Goal: Task Accomplishment & Management: Use online tool/utility

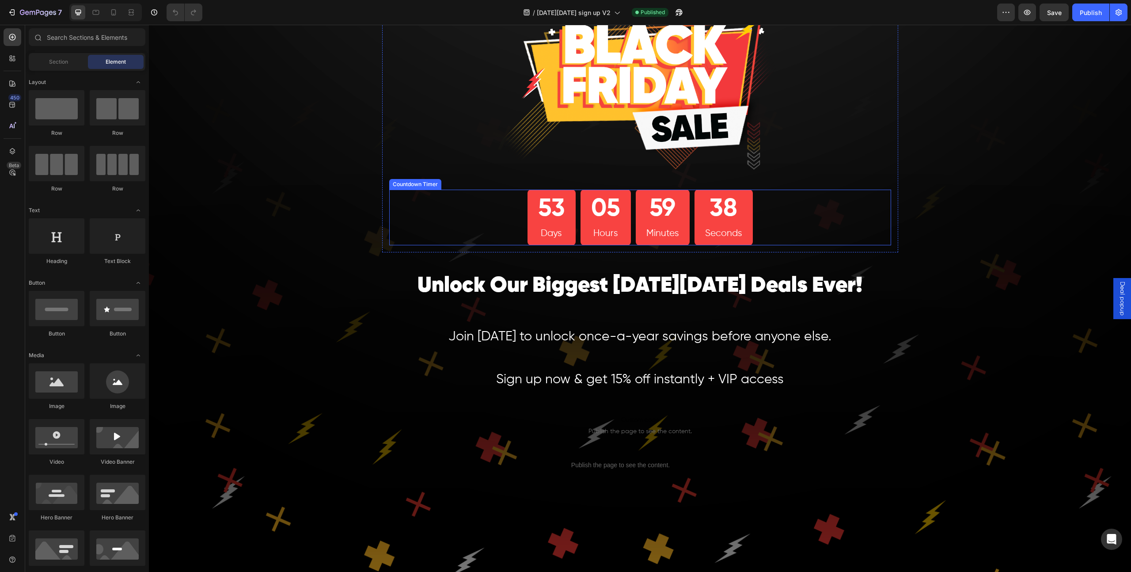
scroll to position [92, 0]
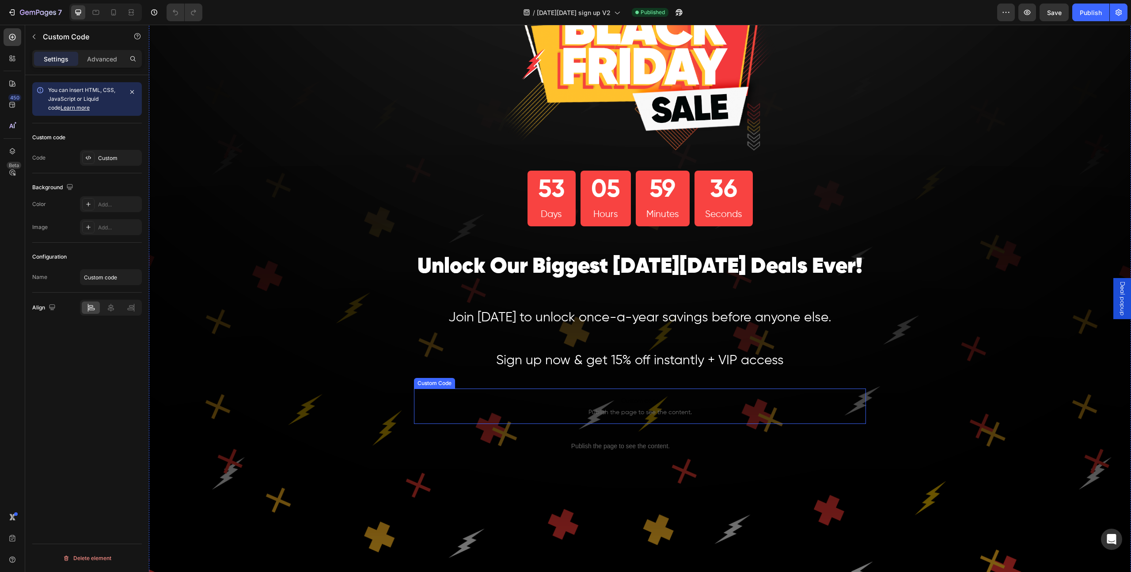
click at [646, 408] on span "Publish the page to see the content." at bounding box center [640, 412] width 452 height 9
click at [1028, 14] on icon "button" at bounding box center [1027, 12] width 9 height 9
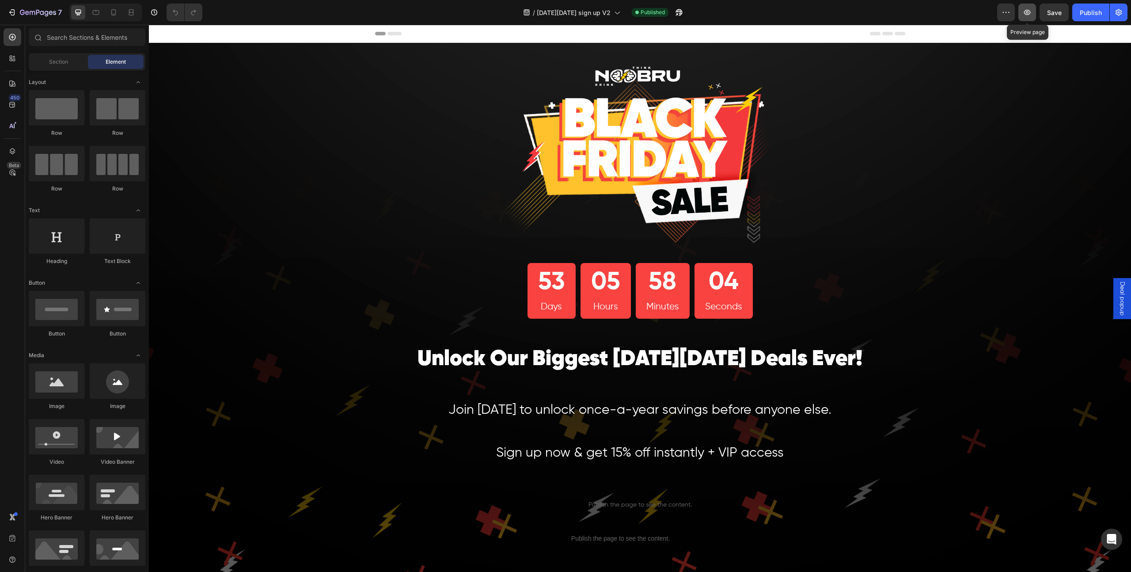
click at [1030, 14] on icon "button" at bounding box center [1027, 12] width 9 height 9
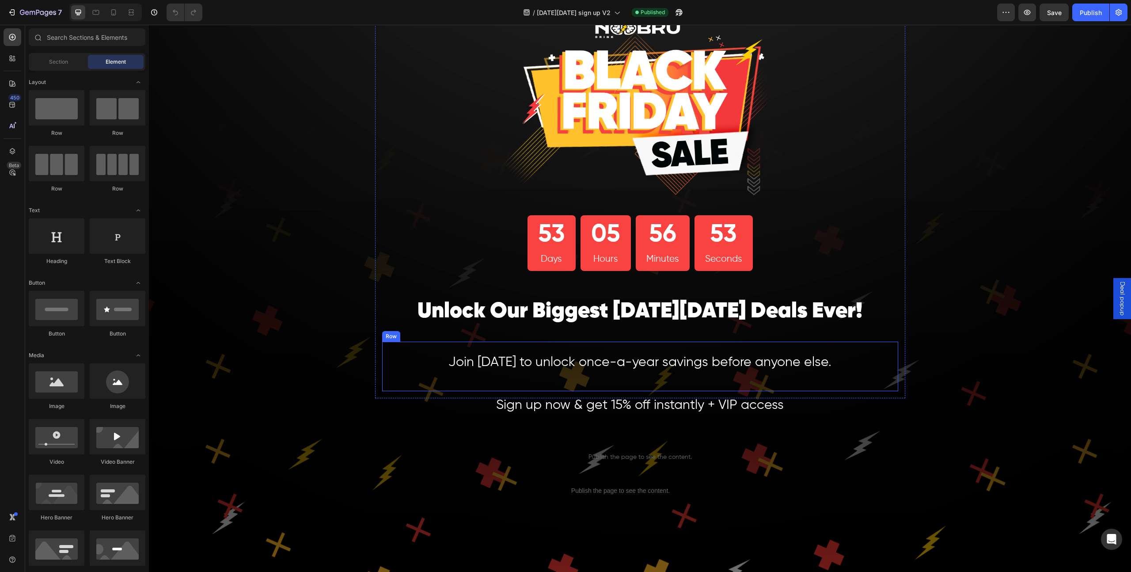
scroll to position [119, 0]
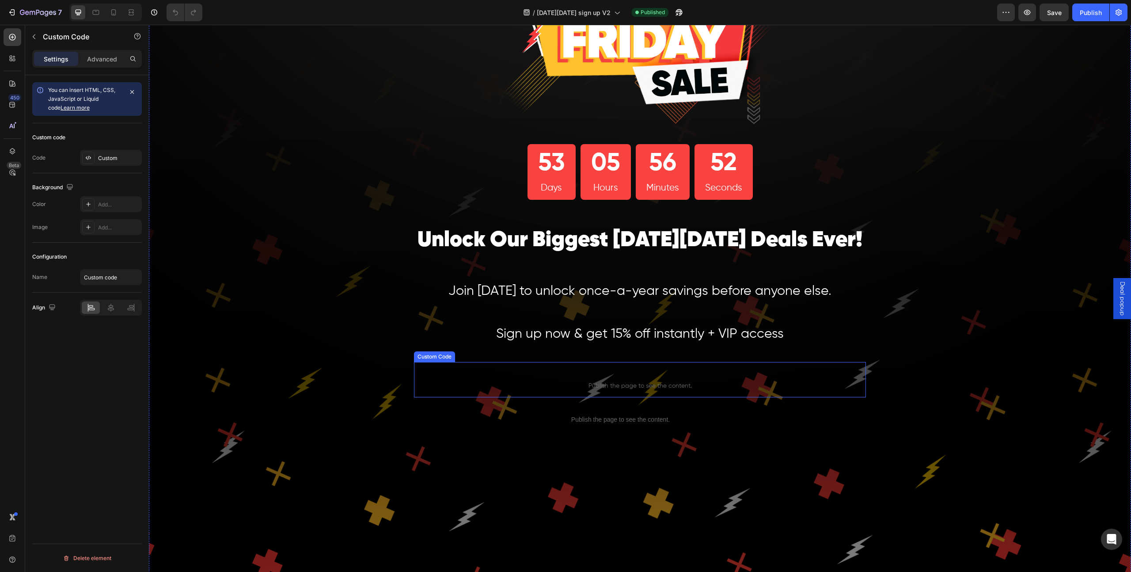
click at [697, 382] on span "Publish the page to see the content." at bounding box center [640, 385] width 452 height 9
click at [108, 160] on div "Custom" at bounding box center [119, 158] width 42 height 8
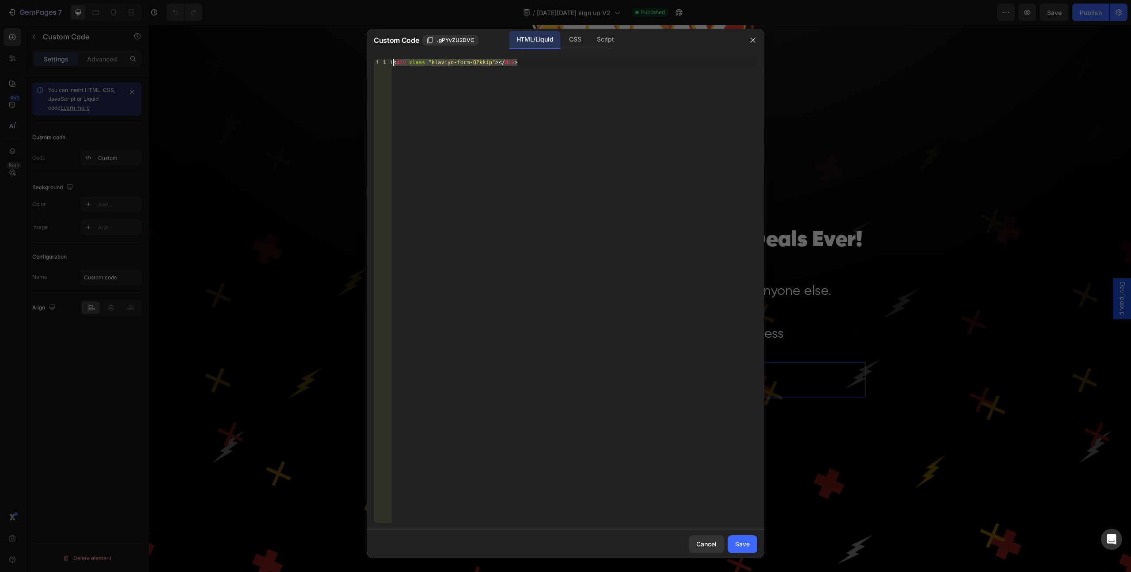
drag, startPoint x: 529, startPoint y: 70, endPoint x: 318, endPoint y: 63, distance: 211.3
click at [318, 63] on div "Custom Code .gPYvZU2DVC HTML/Liquid CSS Script <div class="klaviyo-form-QPkkip"…" at bounding box center [565, 286] width 1131 height 572
paste textarea "UKGmcB"
type textarea "<div class="klaviyo-form-UKGmcB"></div>"
click at [733, 541] on button "Save" at bounding box center [743, 544] width 30 height 18
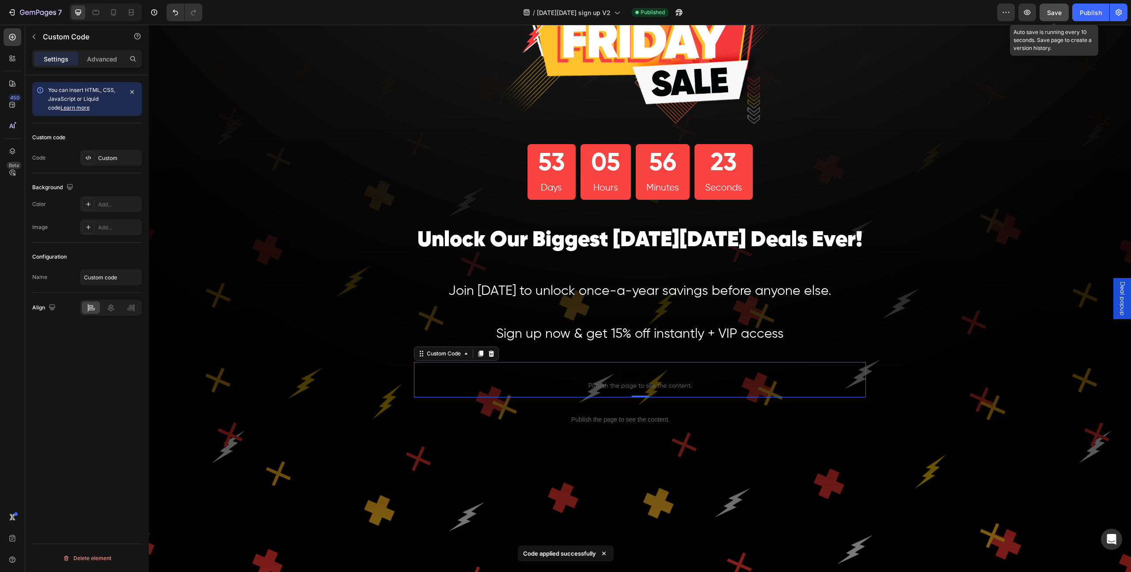
click at [1056, 15] on span "Save" at bounding box center [1054, 13] width 15 height 8
click at [1030, 15] on icon "button" at bounding box center [1027, 12] width 9 height 9
click at [103, 158] on div "Custom" at bounding box center [119, 158] width 42 height 8
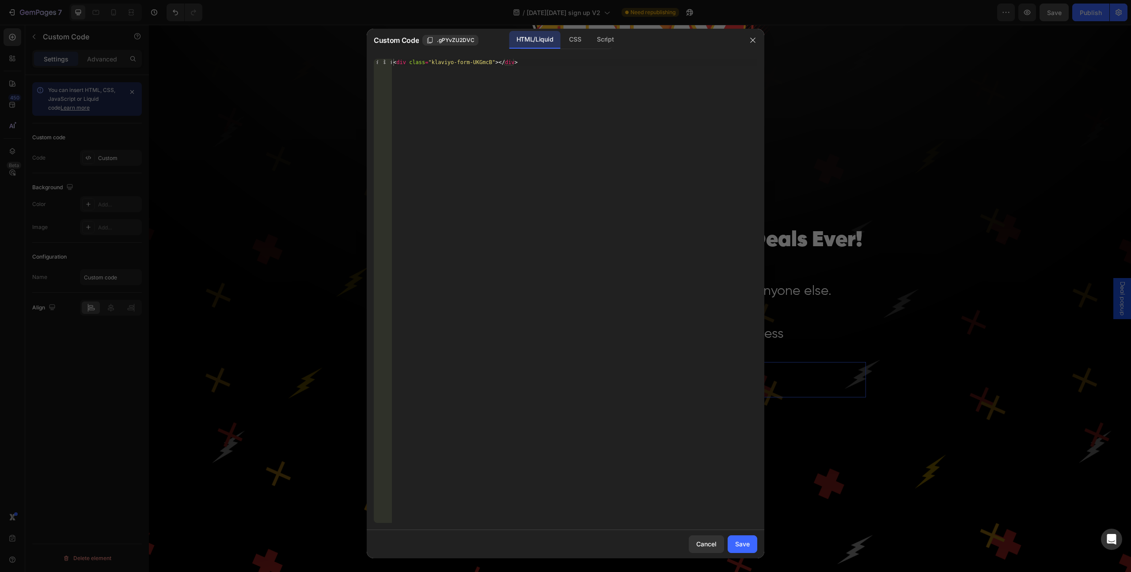
type textarea "<div class="klaviyo-form-UKGmcB"></div>"
click at [555, 96] on div "< div class = "klaviyo-form-UKGmcB" > </ div >" at bounding box center [574, 298] width 366 height 478
click at [746, 544] on div "Save" at bounding box center [742, 543] width 15 height 9
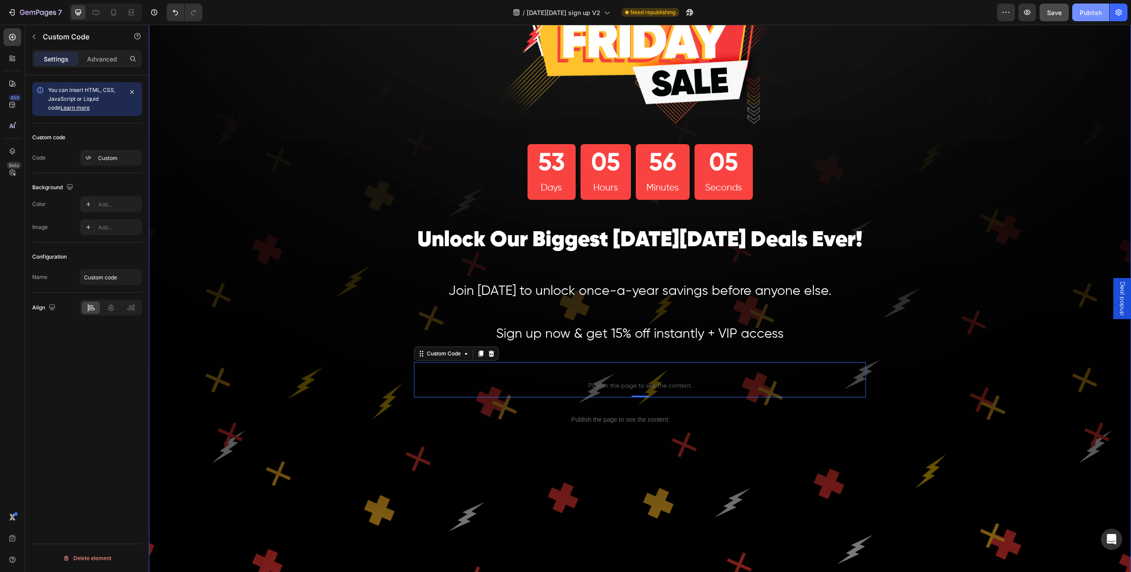
click at [1088, 19] on button "Publish" at bounding box center [1090, 13] width 37 height 18
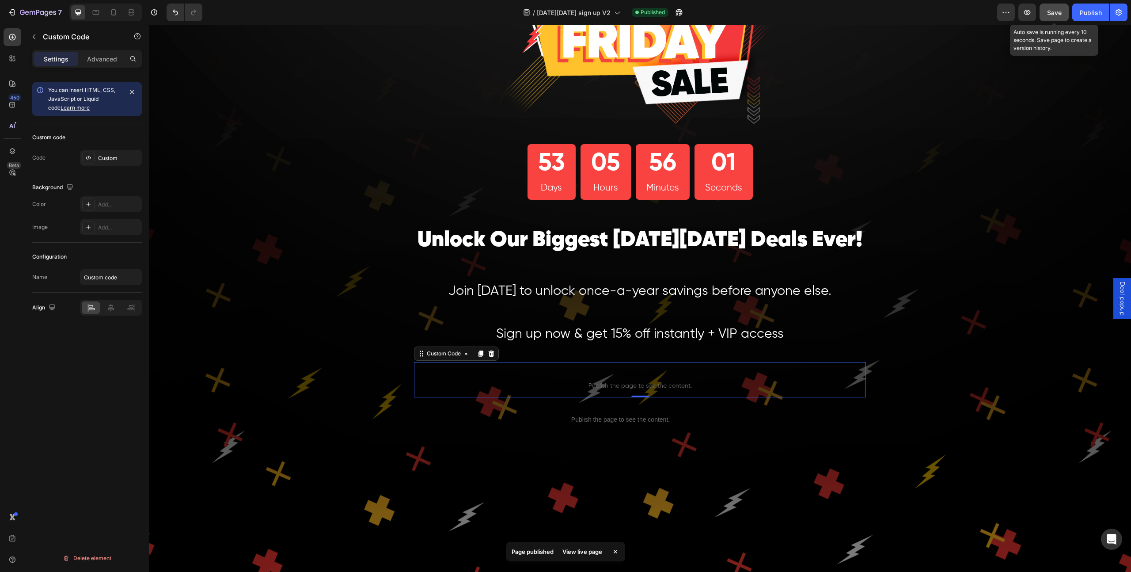
click at [1062, 15] on button "Save" at bounding box center [1054, 13] width 29 height 18
click at [1029, 15] on icon "button" at bounding box center [1027, 12] width 9 height 9
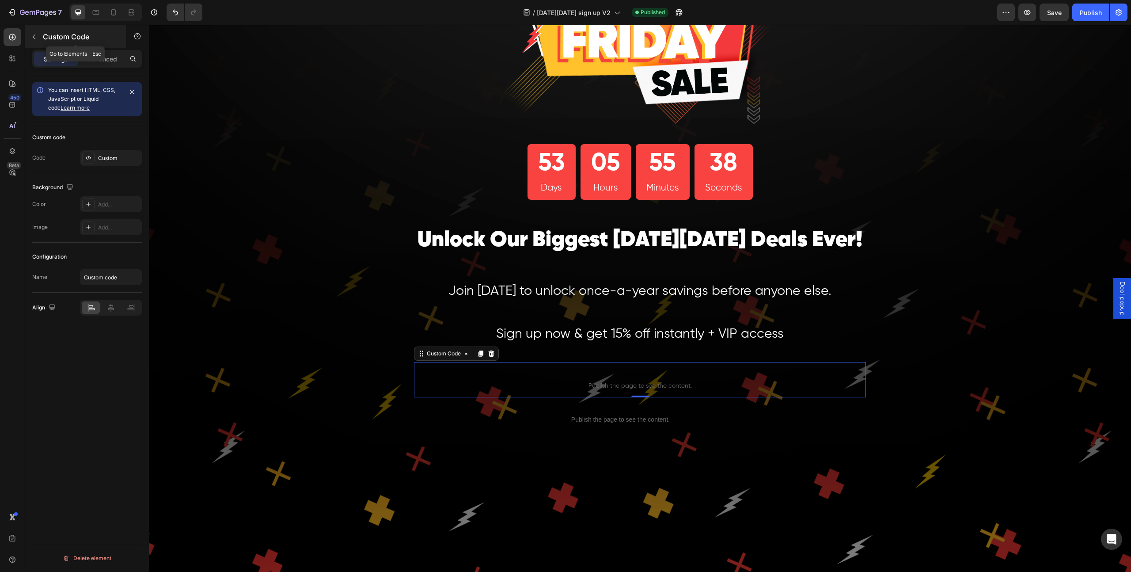
click at [40, 38] on button "button" at bounding box center [34, 37] width 14 height 14
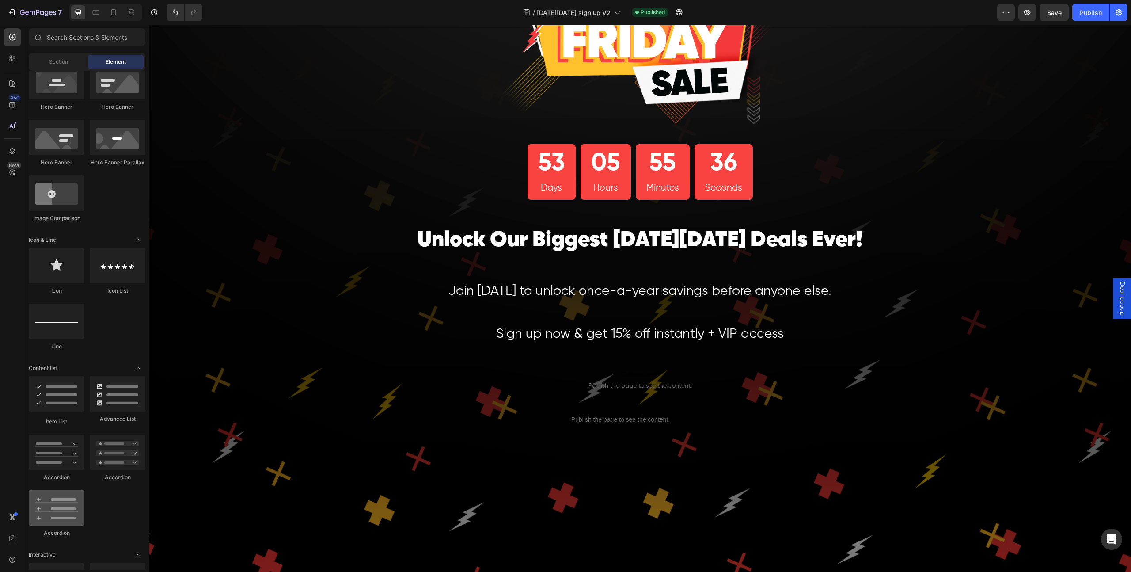
scroll to position [668, 0]
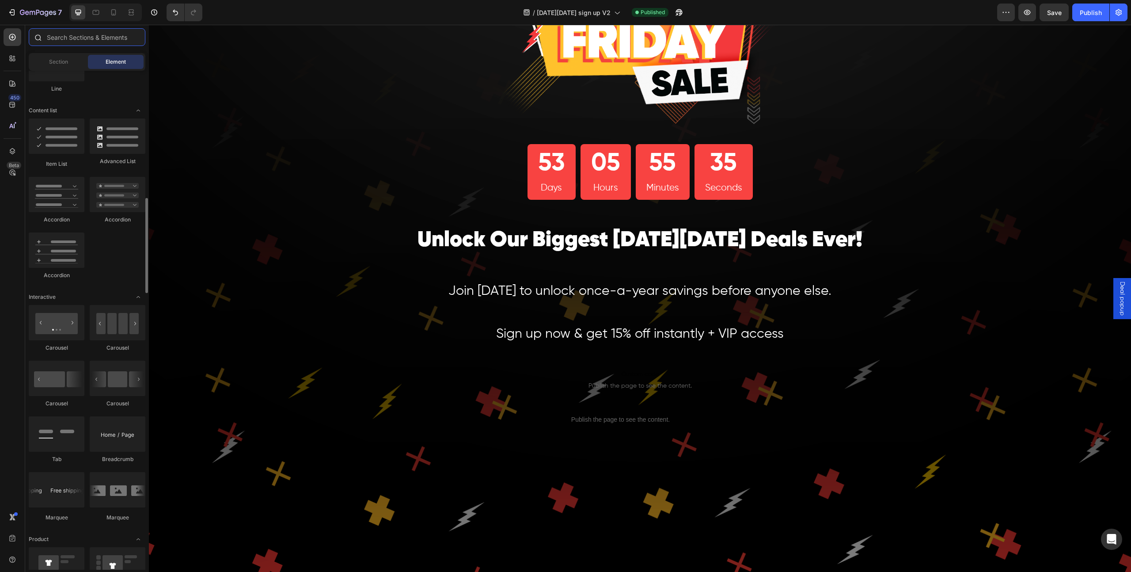
click at [98, 35] on input "text" at bounding box center [87, 37] width 117 height 18
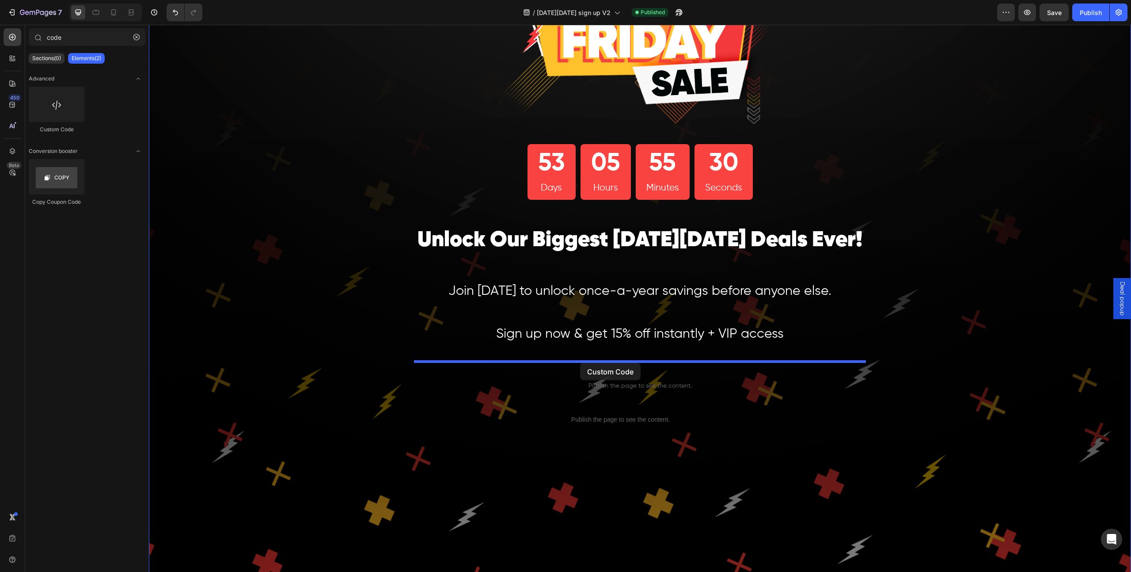
drag, startPoint x: 217, startPoint y: 137, endPoint x: 580, endPoint y: 363, distance: 428.3
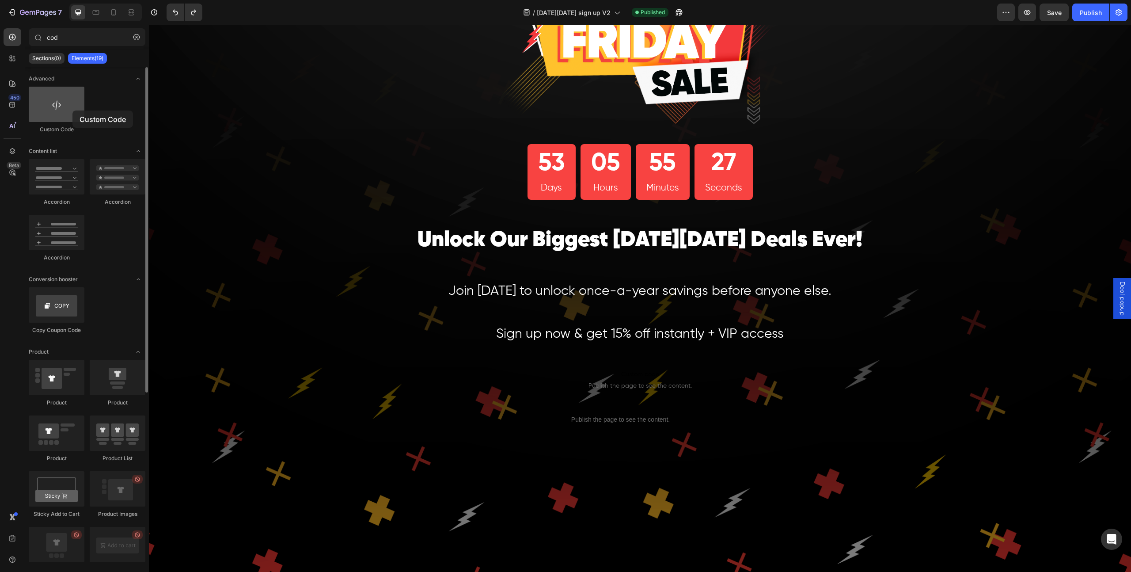
drag, startPoint x: 72, startPoint y: 110, endPoint x: 81, endPoint y: 116, distance: 10.5
click at [74, 111] on div at bounding box center [57, 104] width 56 height 35
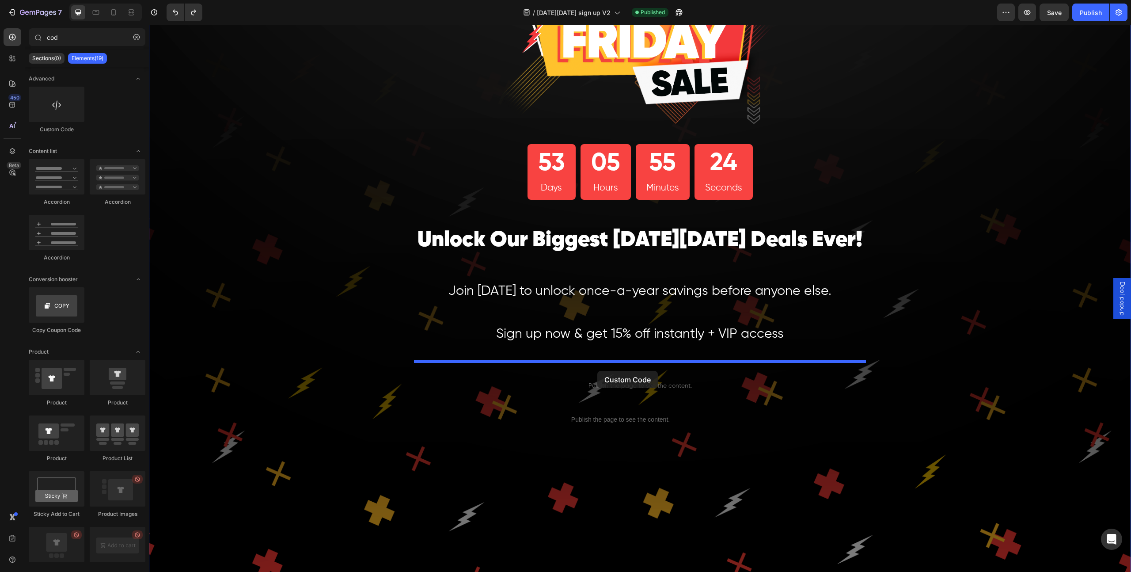
drag, startPoint x: 230, startPoint y: 141, endPoint x: 597, endPoint y: 371, distance: 433.1
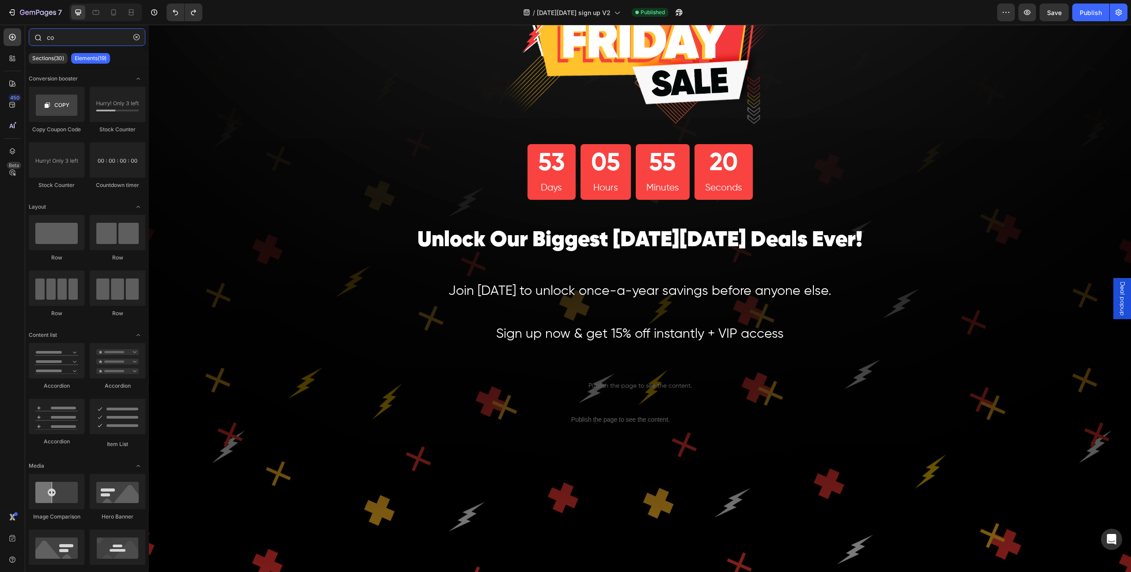
click at [84, 41] on input "co" at bounding box center [87, 37] width 117 height 18
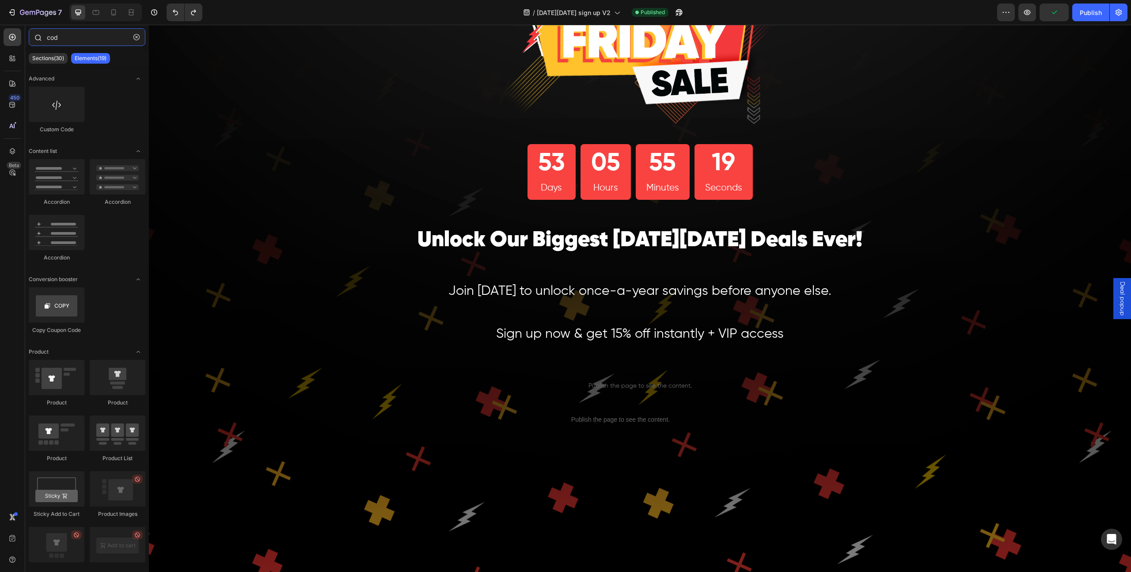
type input "code"
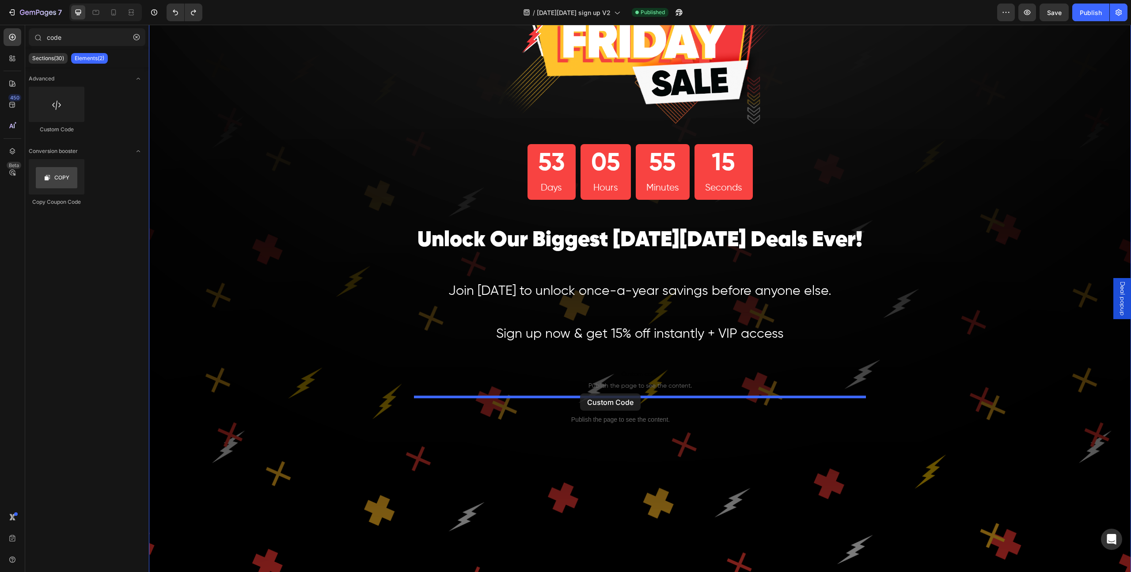
drag, startPoint x: 249, startPoint y: 155, endPoint x: 580, endPoint y: 393, distance: 408.1
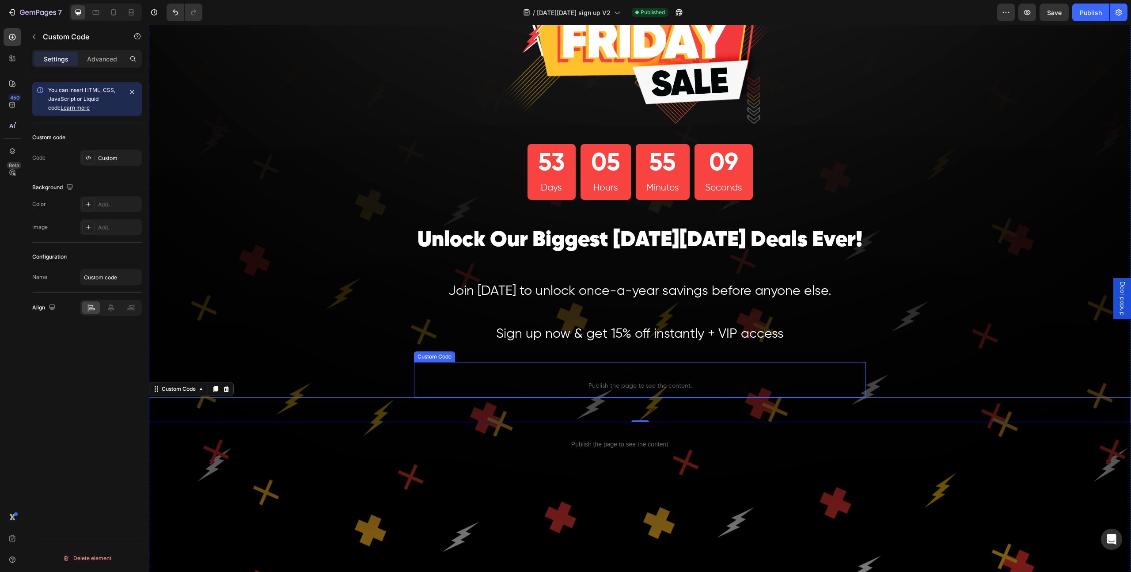
click at [510, 369] on span "Custom code" at bounding box center [640, 374] width 452 height 11
click at [428, 407] on span "Custom code" at bounding box center [640, 409] width 982 height 11
click at [472, 379] on span "Custom code" at bounding box center [640, 374] width 452 height 11
click at [462, 408] on span "Custom code" at bounding box center [640, 409] width 982 height 11
click at [111, 307] on icon at bounding box center [111, 308] width 6 height 8
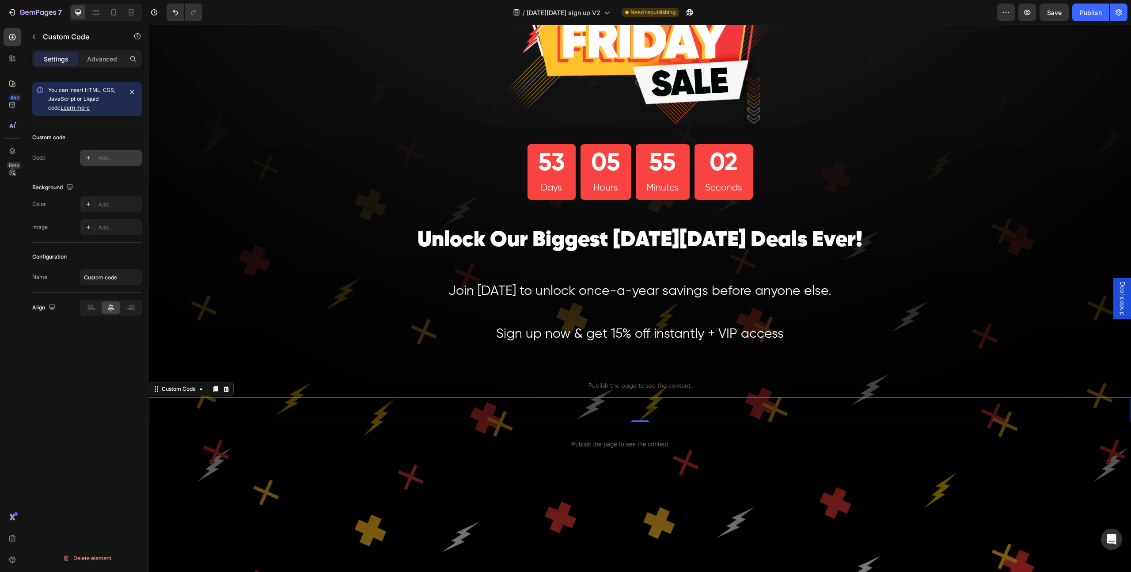
click at [114, 160] on div "Add..." at bounding box center [119, 158] width 42 height 8
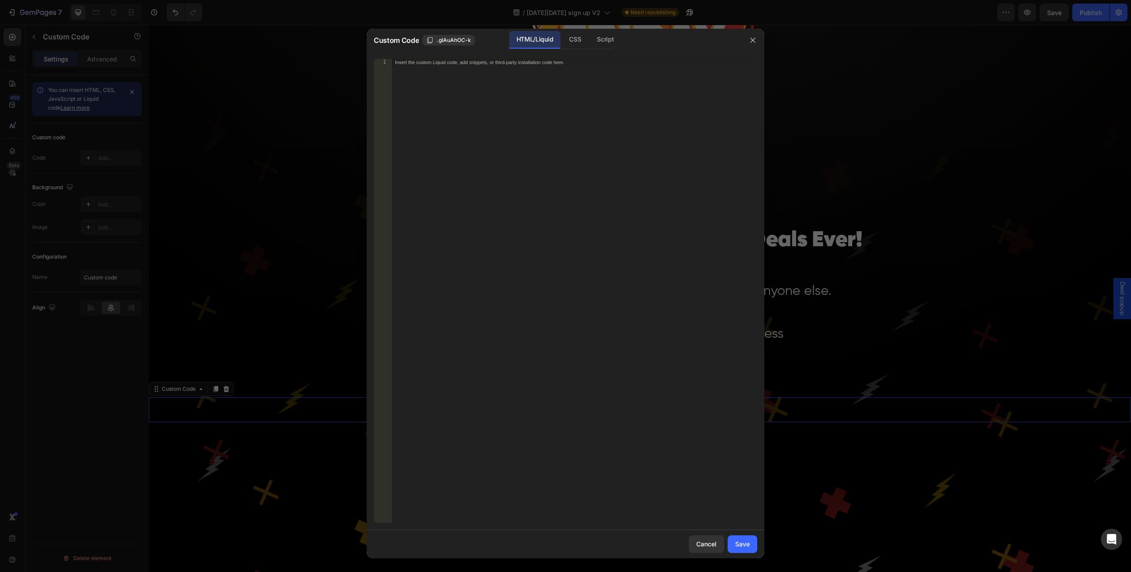
click at [452, 90] on div "Insert the custom Liquid code, add snippets, or third-party installation code h…" at bounding box center [574, 298] width 366 height 478
paste textarea "<div class="klaviyo-form-UKGmcB"></div>"
type textarea "<div class="klaviyo-form-UKGmcB"></div>"
click at [743, 543] on div "Save" at bounding box center [742, 543] width 15 height 9
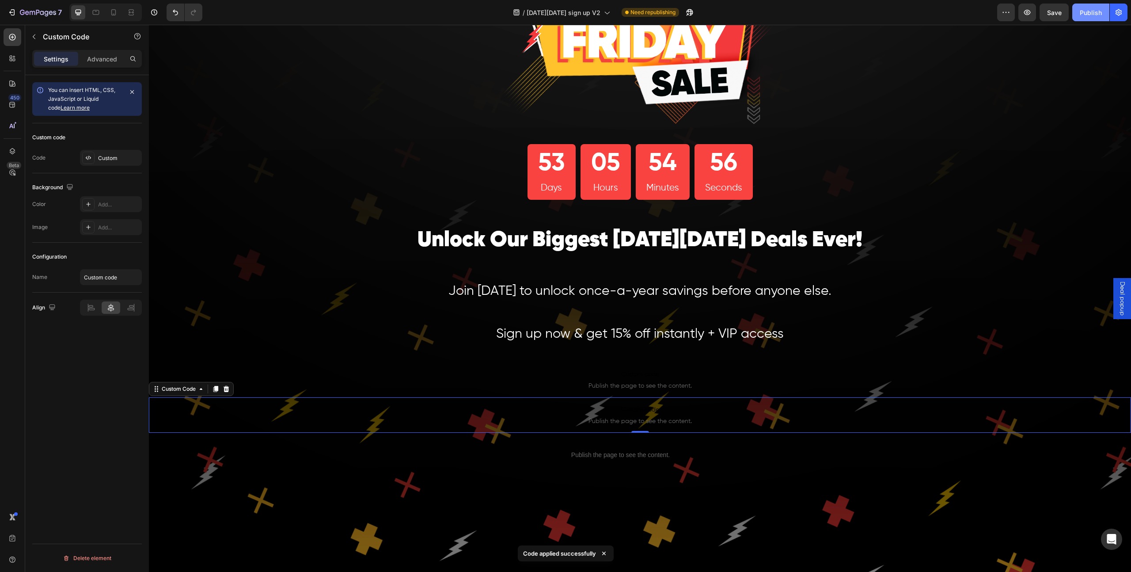
click at [1085, 13] on div "Publish" at bounding box center [1091, 12] width 22 height 9
click at [1055, 16] on icon "button" at bounding box center [1054, 12] width 9 height 9
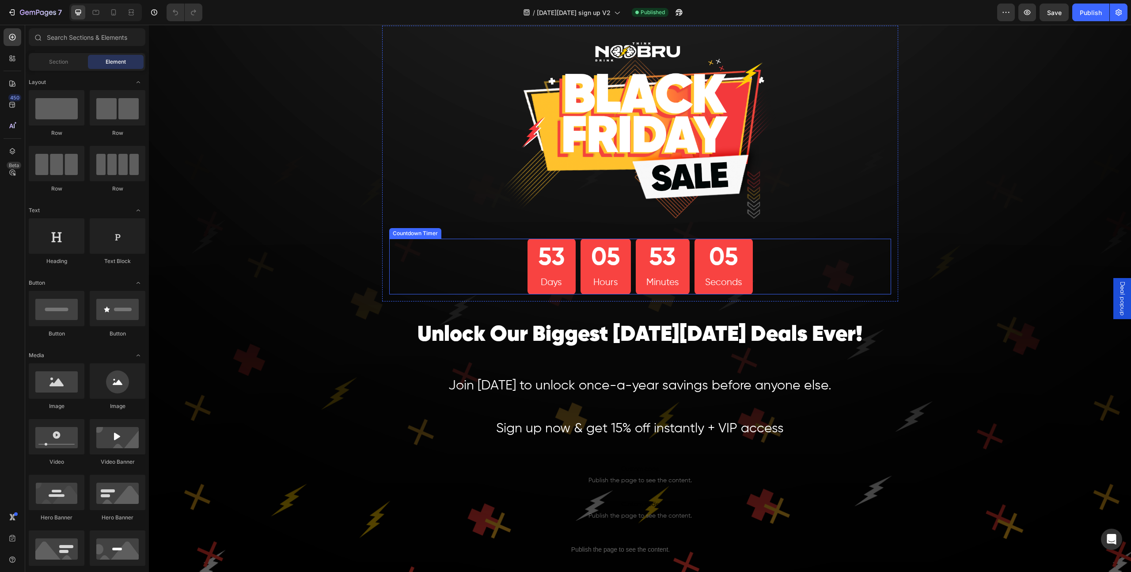
scroll to position [25, 0]
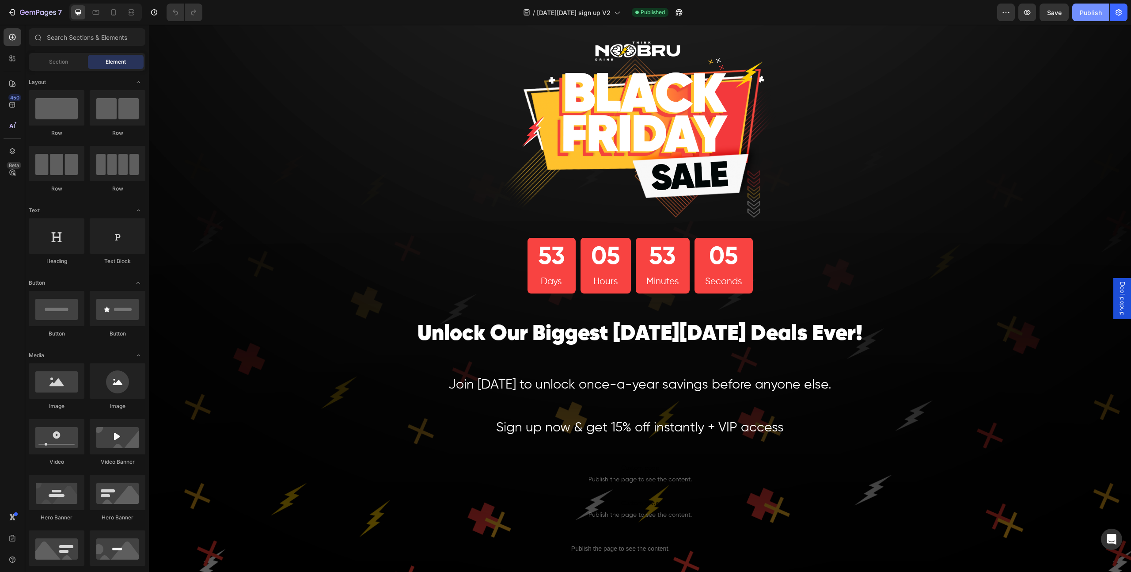
click at [1074, 14] on button "Publish" at bounding box center [1090, 13] width 37 height 18
click at [1031, 14] on icon "button" at bounding box center [1027, 12] width 9 height 9
click at [23, 14] on icon "button" at bounding box center [22, 12] width 5 height 5
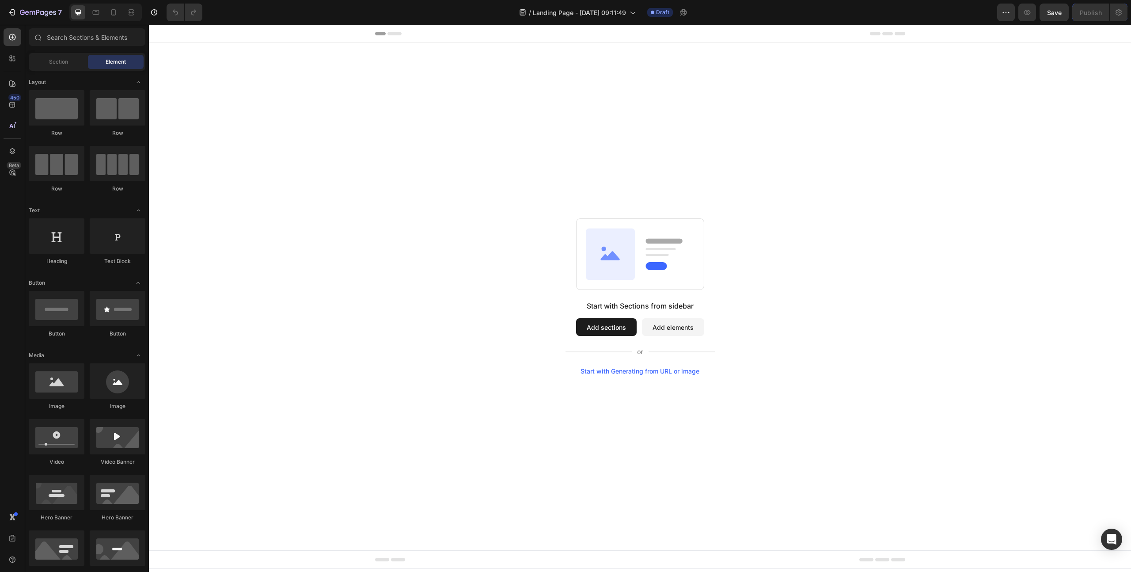
click at [598, 323] on button "Add sections" at bounding box center [606, 327] width 61 height 18
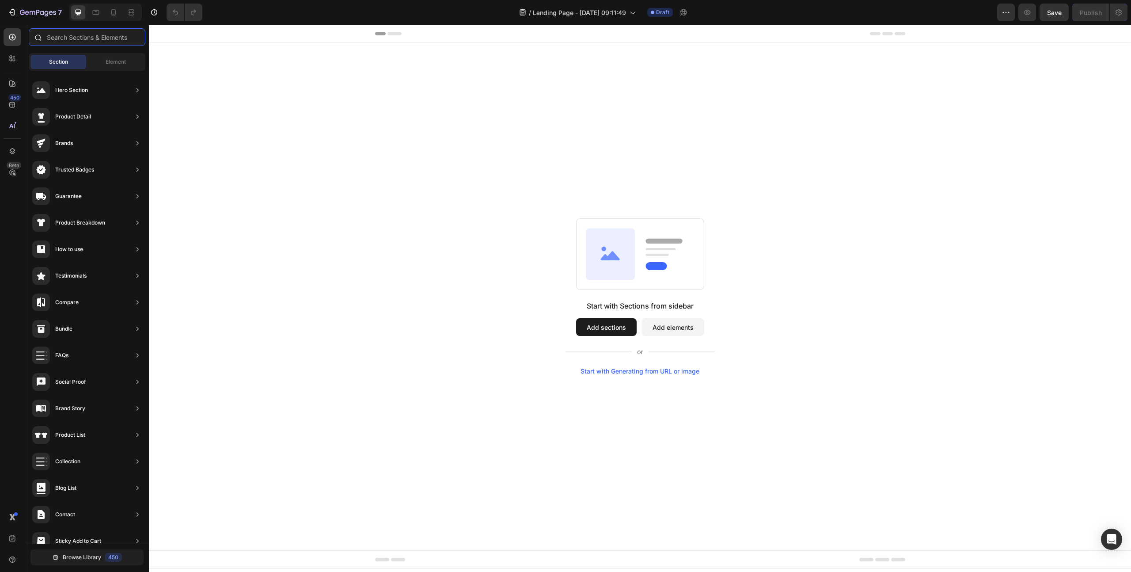
click at [91, 39] on input "text" at bounding box center [87, 37] width 117 height 18
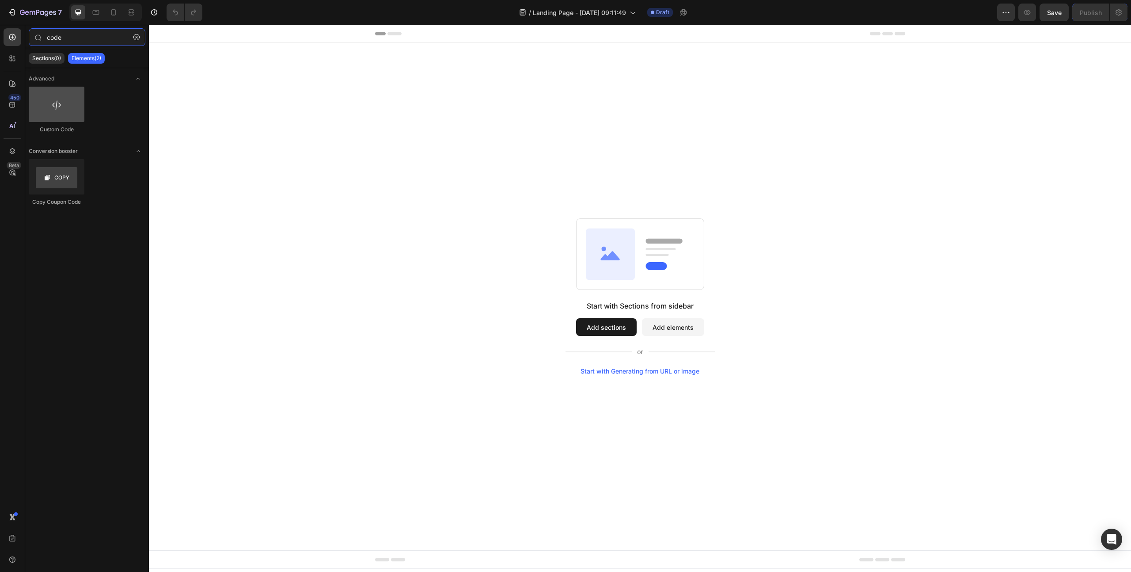
type input "code"
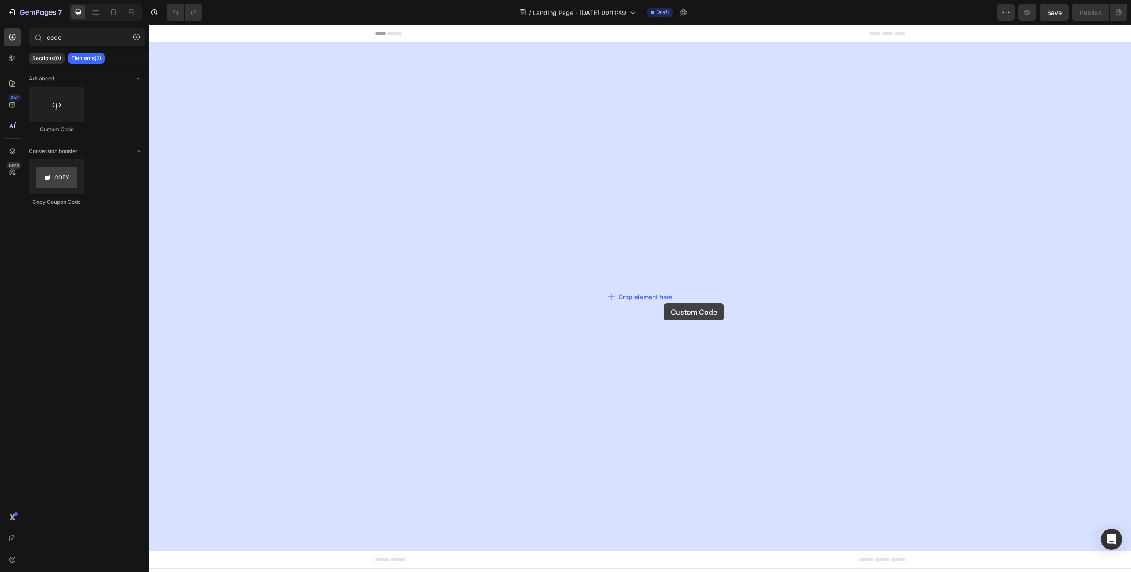
drag, startPoint x: 211, startPoint y: 125, endPoint x: 664, endPoint y: 303, distance: 486.8
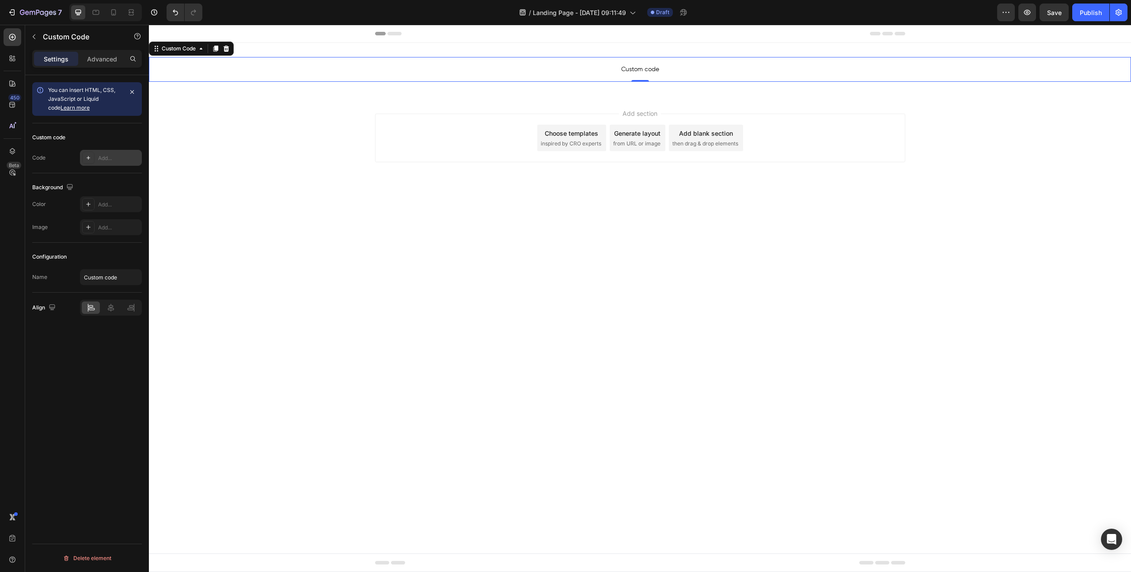
click at [118, 157] on div "Add..." at bounding box center [119, 158] width 42 height 8
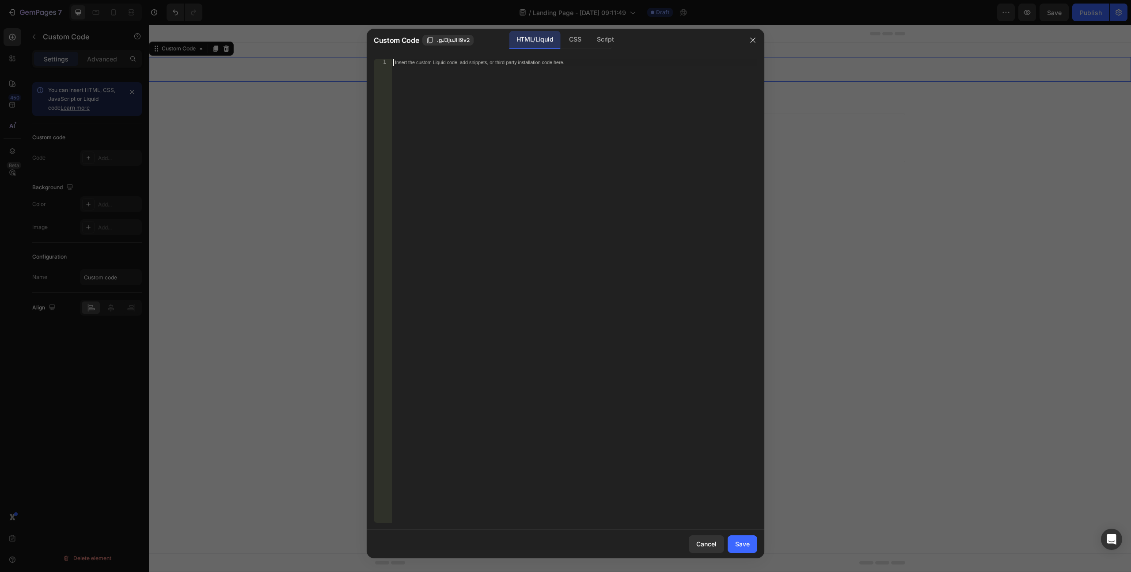
click at [456, 106] on div "Insert the custom Liquid code, add snippets, or third-party installation code h…" at bounding box center [574, 298] width 366 height 478
paste textarea "<div class="klaviyo-form-UKGmcB"></div>"
type textarea "<div class="klaviyo-form-UKGmcB"></div>"
click at [738, 547] on div "Save" at bounding box center [742, 543] width 15 height 9
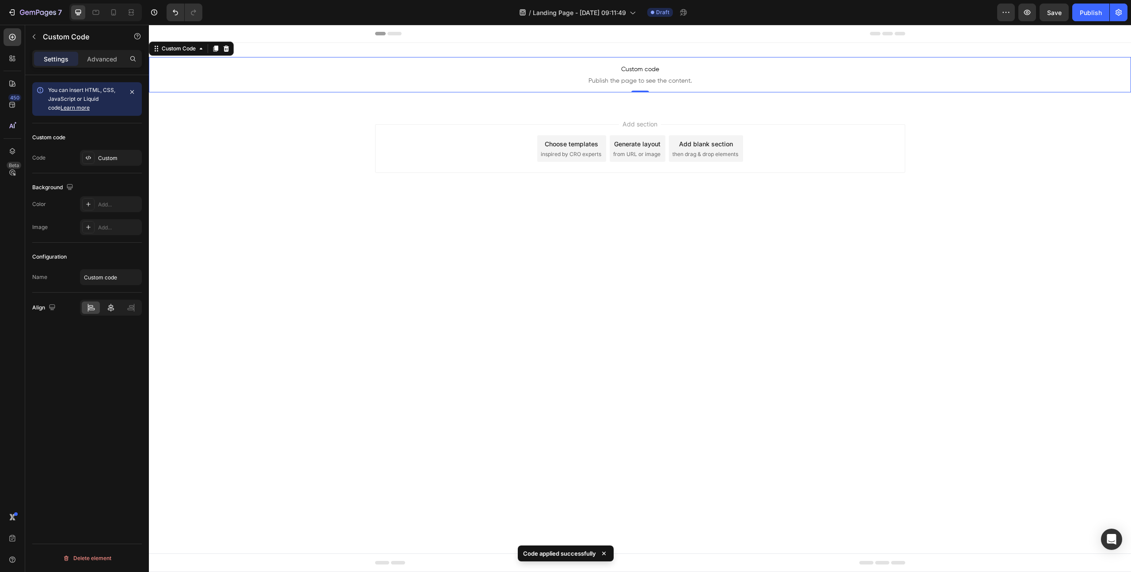
click at [112, 312] on div at bounding box center [111, 307] width 18 height 12
click at [1051, 12] on span "Save" at bounding box center [1054, 13] width 15 height 8
click at [1033, 16] on button "button" at bounding box center [1027, 13] width 18 height 18
click at [37, 11] on icon "button" at bounding box center [38, 12] width 4 height 5
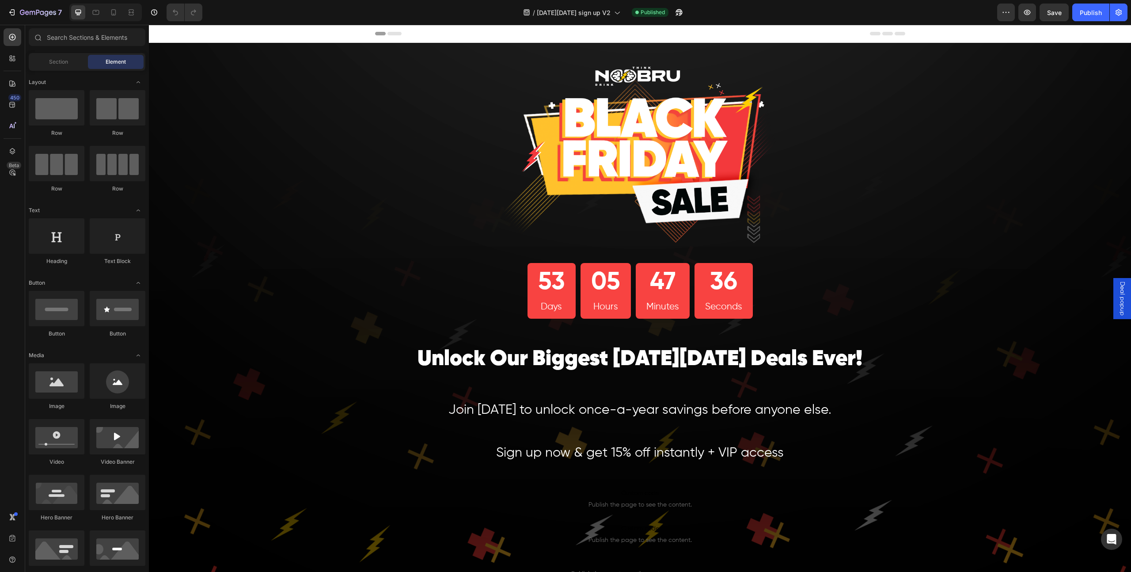
scroll to position [177, 0]
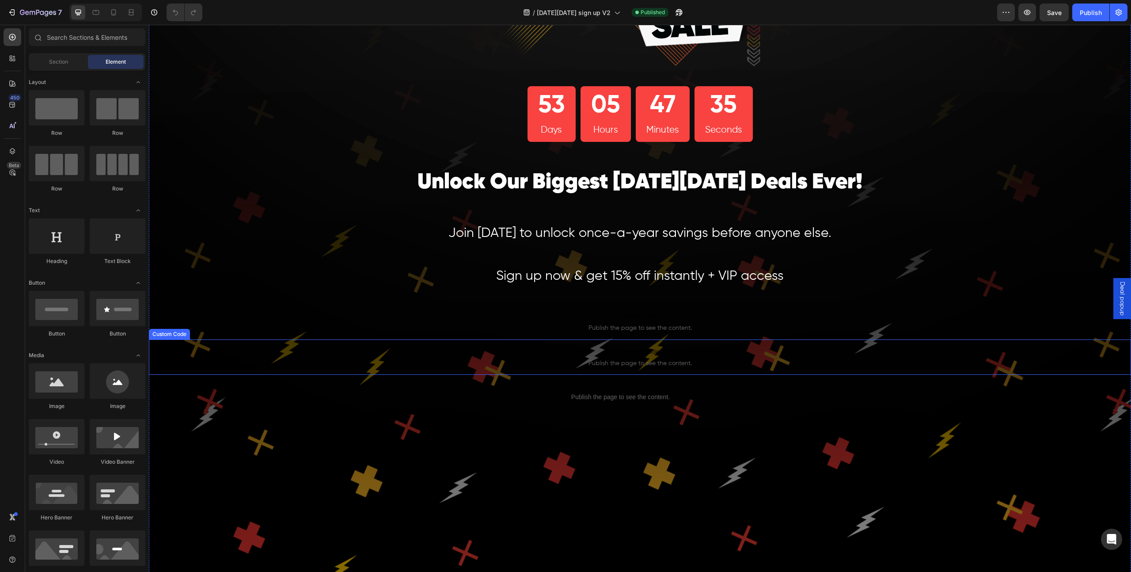
click at [494, 355] on span "Custom code" at bounding box center [640, 351] width 982 height 11
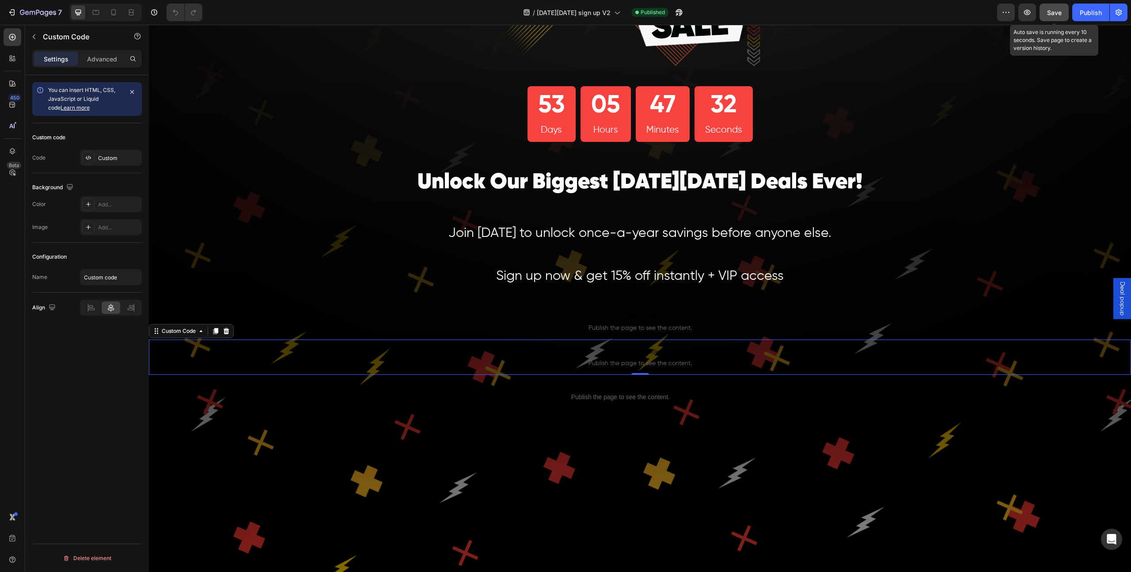
click at [1053, 11] on span "Save" at bounding box center [1054, 13] width 15 height 8
click at [1032, 13] on button "button" at bounding box center [1027, 13] width 18 height 18
click at [227, 330] on icon at bounding box center [227, 331] width 6 height 6
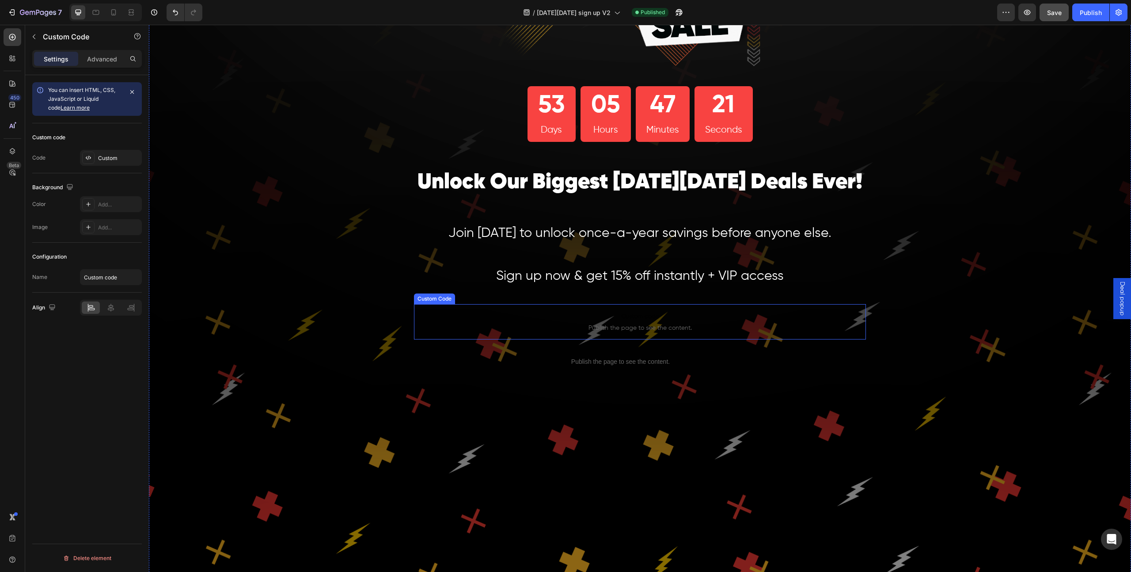
click at [444, 320] on span "Custom code" at bounding box center [640, 316] width 452 height 11
click at [101, 157] on div "Custom" at bounding box center [119, 158] width 42 height 8
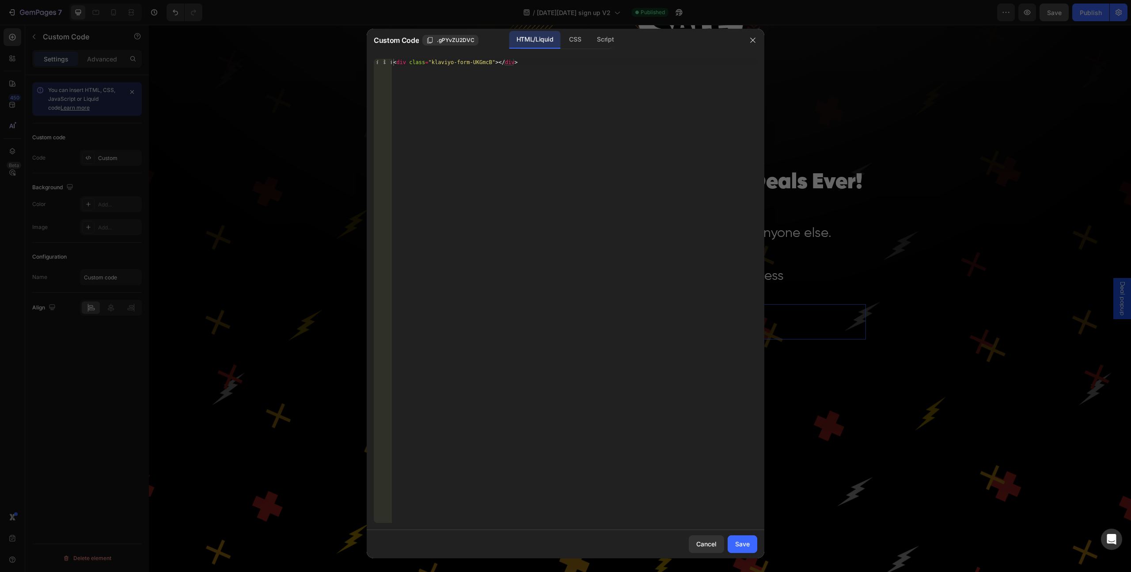
type textarea "<div class="klaviyo-form-UKGmcB"></div>"
drag, startPoint x: 572, startPoint y: 78, endPoint x: 318, endPoint y: 72, distance: 254.1
click at [550, 77] on div "< div class = "klaviyo-form-UKGmcB" > </ div >" at bounding box center [574, 298] width 366 height 478
drag, startPoint x: 318, startPoint y: 72, endPoint x: 255, endPoint y: 68, distance: 63.3
click at [246, 68] on div "Custom Code .gPYvZU2DVC HTML/Liquid CSS Script <div class="klaviyo-form-UKGmcB"…" at bounding box center [565, 286] width 1131 height 572
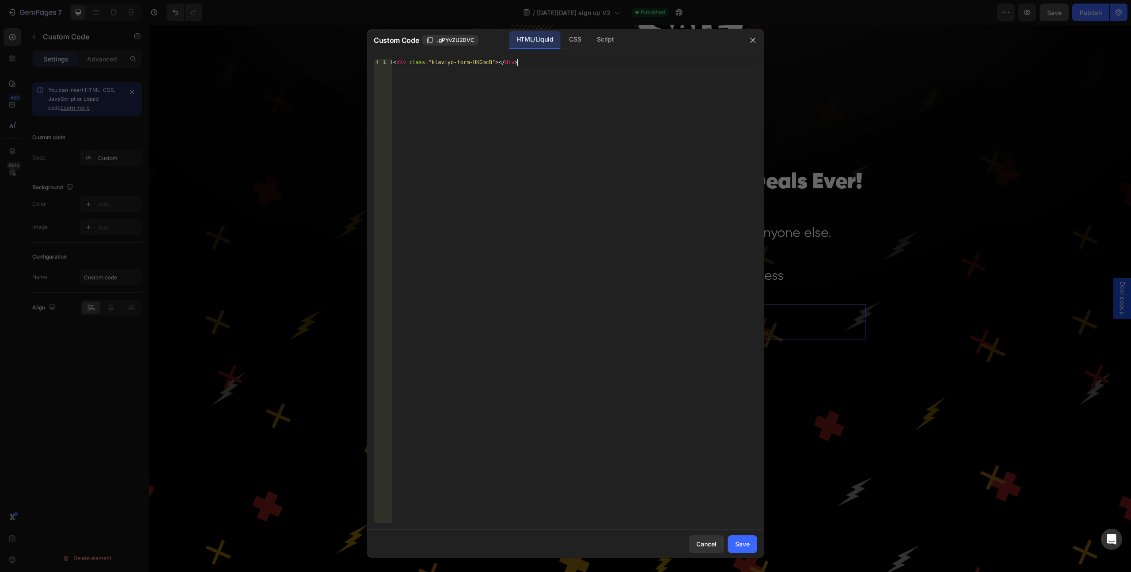
click at [536, 70] on div "< div class = "klaviyo-form-UKGmcB" > </ div >" at bounding box center [574, 298] width 366 height 478
drag, startPoint x: 345, startPoint y: 66, endPoint x: 325, endPoint y: 63, distance: 20.1
click at [322, 65] on div "Custom Code .gPYvZU2DVC HTML/Liquid CSS Script <div class="klaviyo-form-UKGmcB"…" at bounding box center [565, 286] width 1131 height 572
click at [743, 536] on button "Save" at bounding box center [743, 544] width 30 height 18
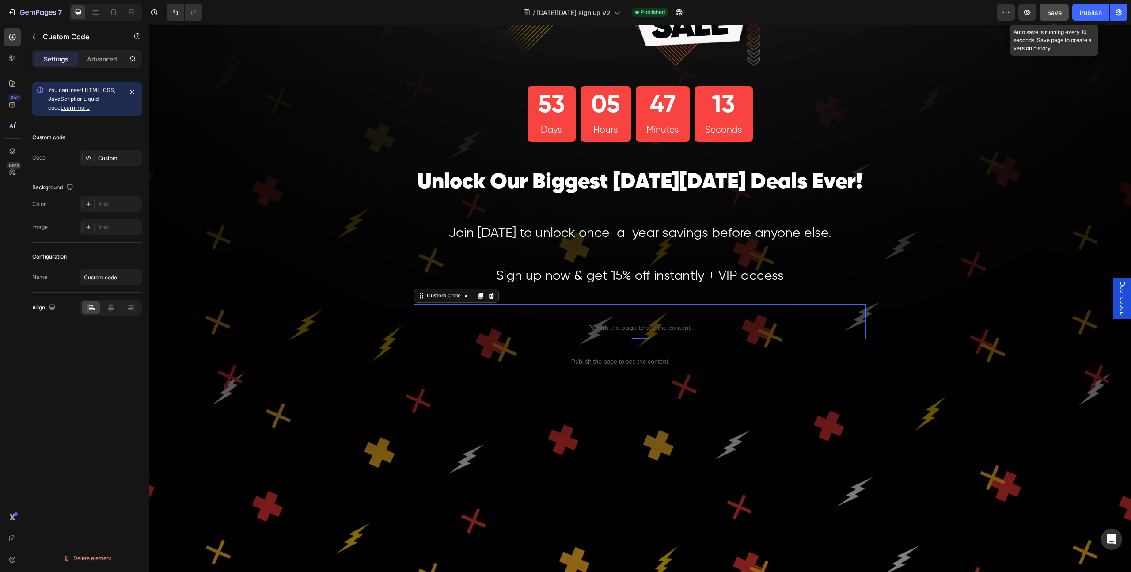
click at [1047, 13] on button "Save" at bounding box center [1054, 13] width 29 height 18
click at [1079, 17] on button "Publish" at bounding box center [1090, 13] width 37 height 18
click at [1024, 19] on button "button" at bounding box center [1027, 13] width 18 height 18
click at [39, 38] on button "button" at bounding box center [34, 37] width 14 height 14
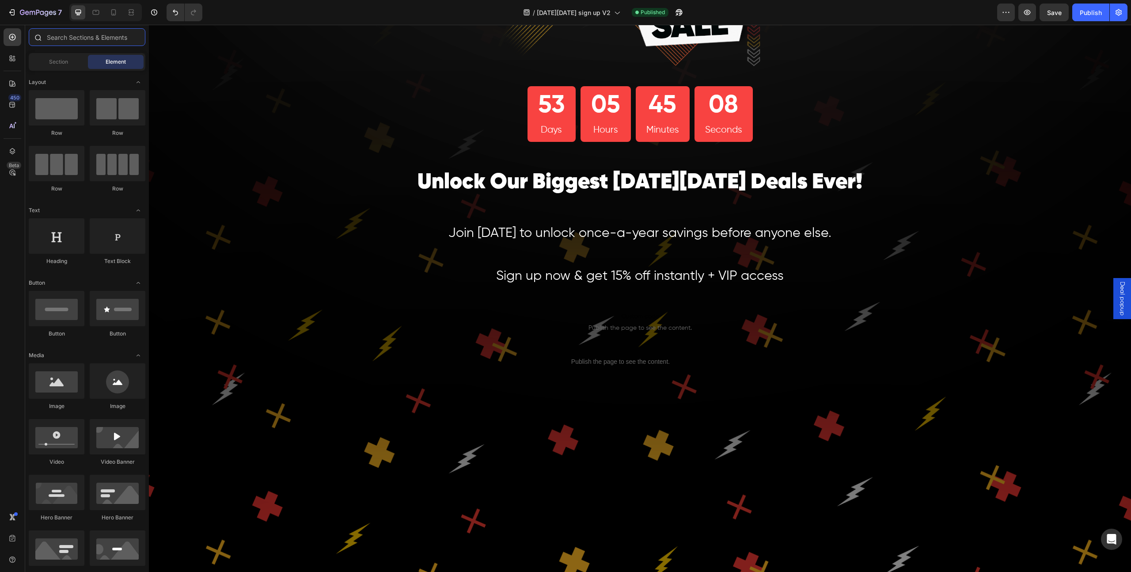
click at [68, 39] on input "text" at bounding box center [87, 37] width 117 height 18
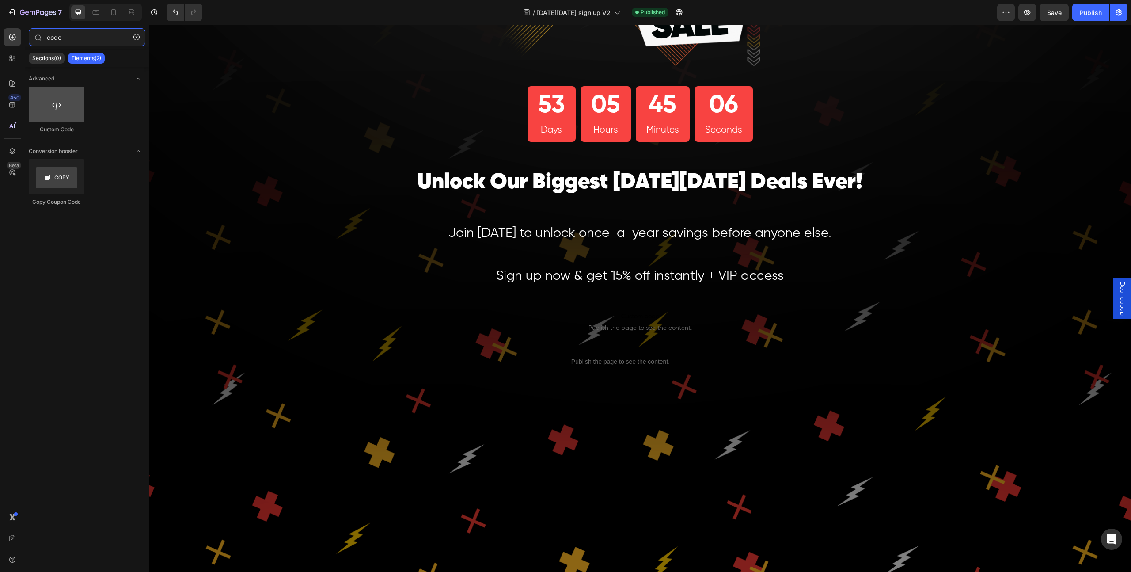
type input "code"
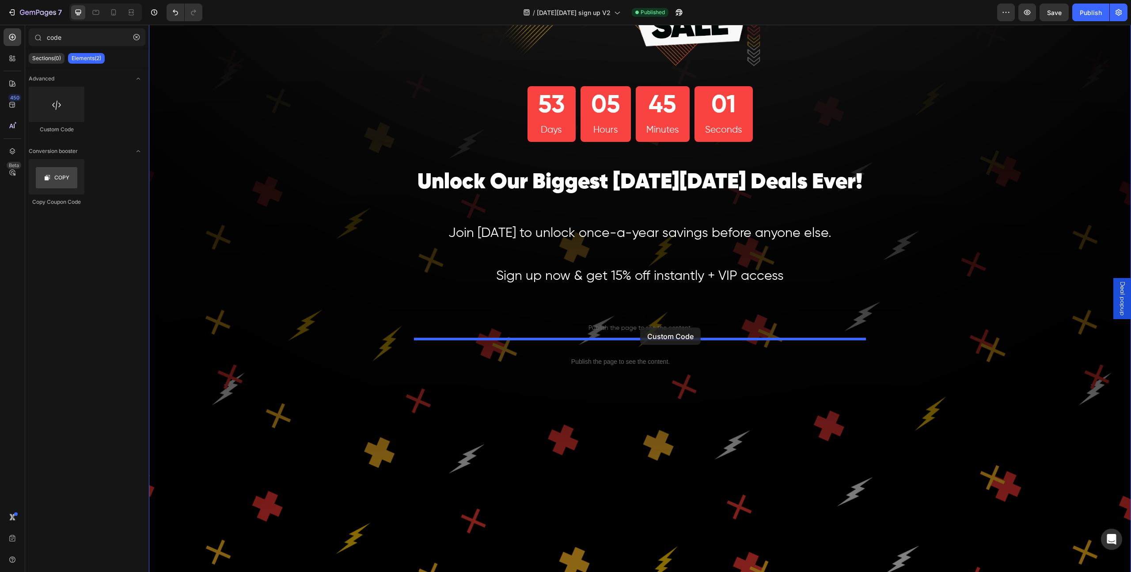
drag, startPoint x: 210, startPoint y: 144, endPoint x: 640, endPoint y: 327, distance: 467.6
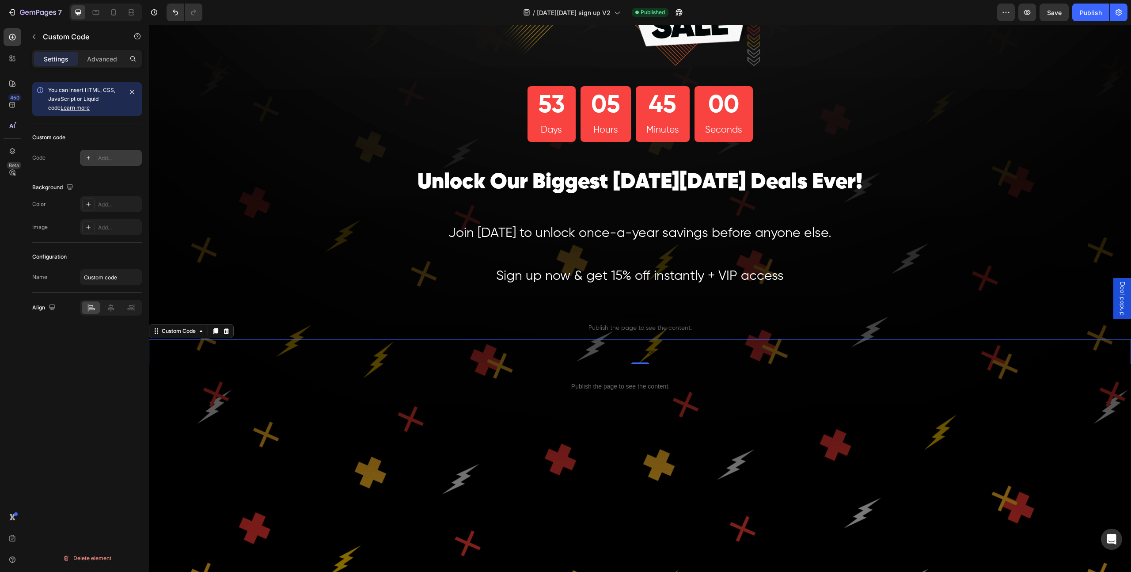
click at [114, 156] on div "Add..." at bounding box center [119, 158] width 42 height 8
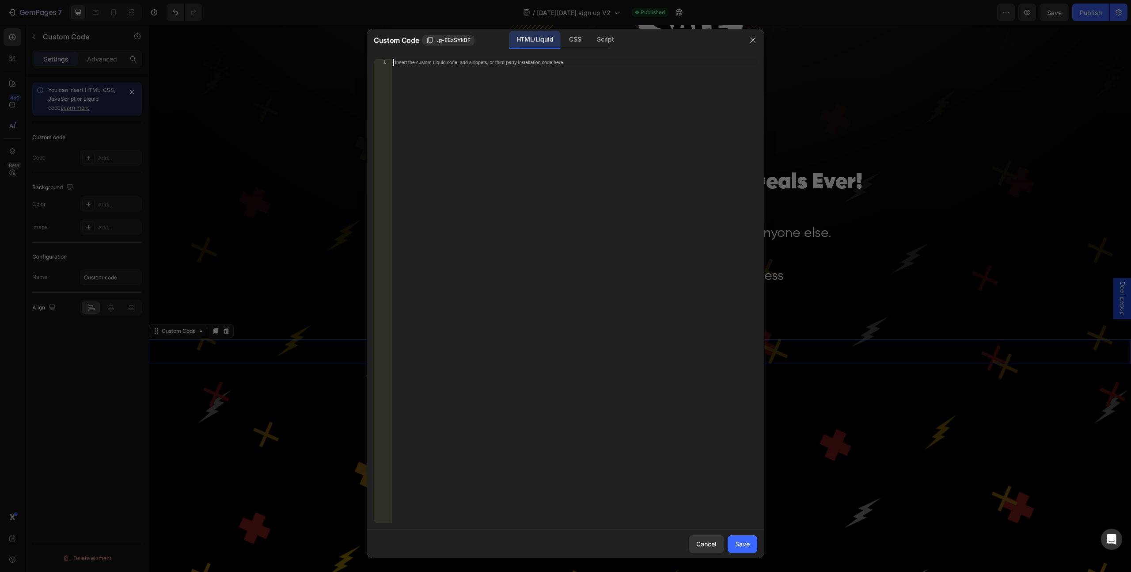
click at [559, 72] on div "Insert the custom Liquid code, add snippets, or third-party installation code h…" at bounding box center [574, 298] width 366 height 478
paste textarea "<div class="klaviyo-form-UKGmcB"></div>"
type textarea "<div class="klaviyo-form-UKGmcB"></div>"
click at [596, 39] on div "Script" at bounding box center [605, 40] width 31 height 18
click at [562, 61] on div "Insert the Javascript code to add interaction and animation to your content her…" at bounding box center [556, 62] width 322 height 6
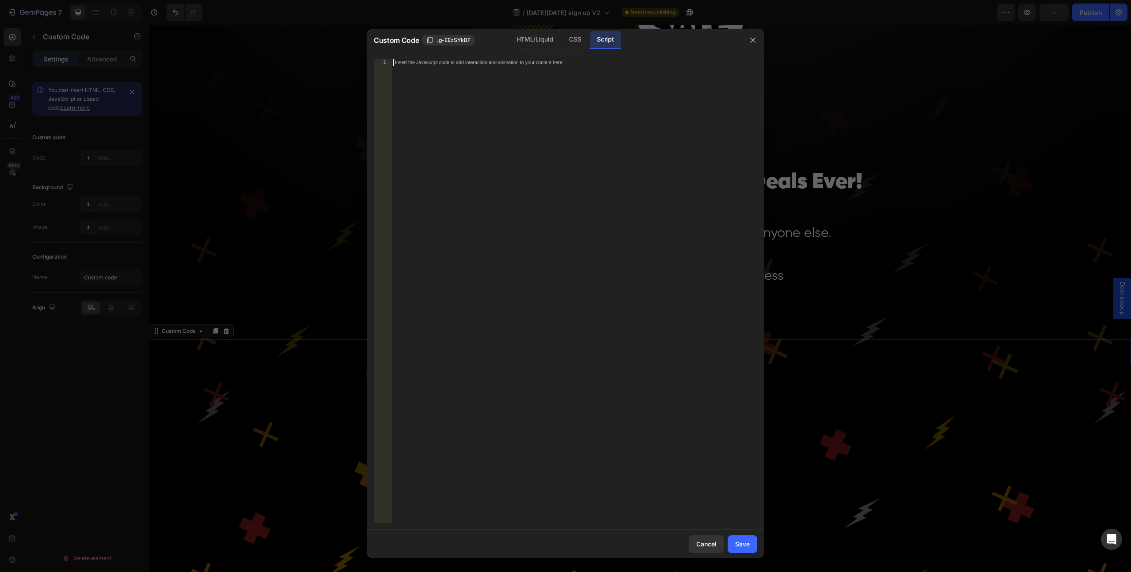
paste textarea "<div class="klaviyo-form-UKGmcB"></div>"
type textarea "<div class="klaviyo-form-UKGmcB"></div>"
click at [569, 42] on div "CSS" at bounding box center [575, 40] width 26 height 18
click at [548, 41] on div "HTML/Liquid" at bounding box center [534, 40] width 51 height 18
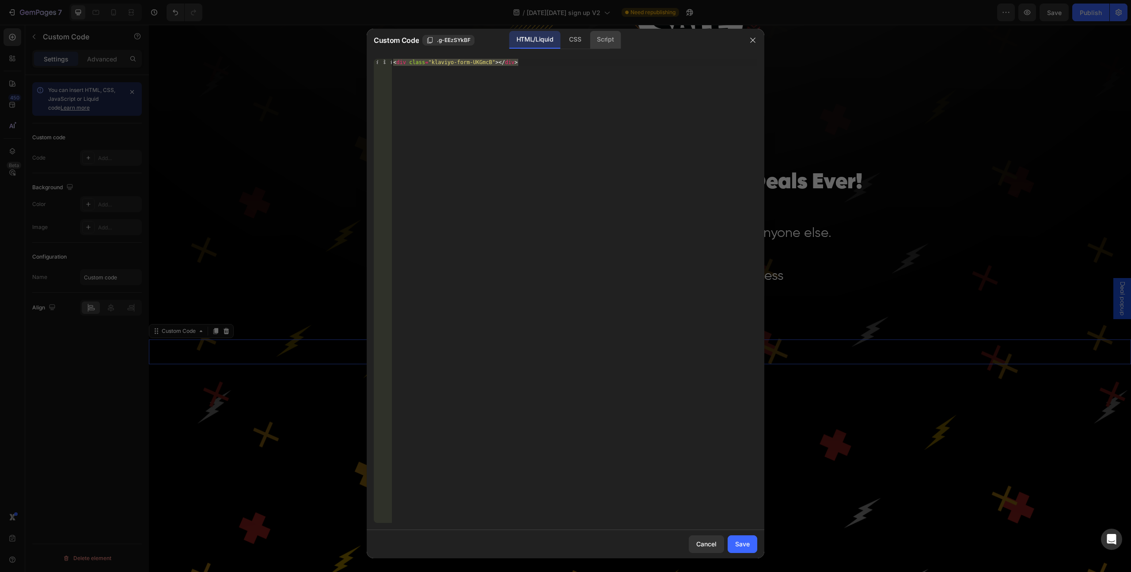
click at [604, 44] on div "Script" at bounding box center [605, 40] width 31 height 18
click at [744, 543] on div "Save" at bounding box center [742, 543] width 15 height 9
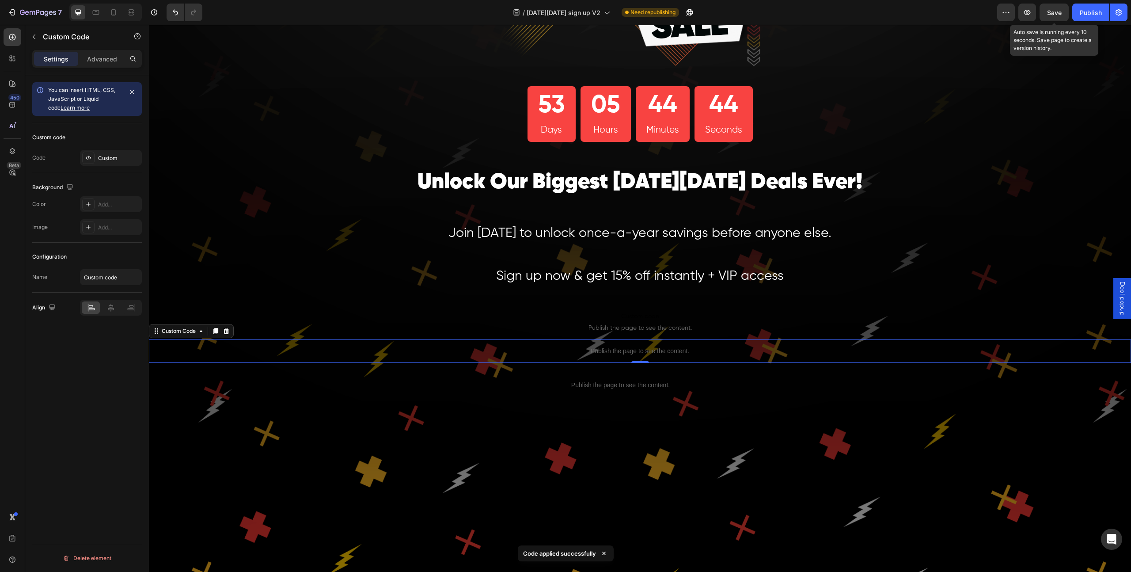
click at [1058, 13] on span "Save" at bounding box center [1054, 13] width 15 height 8
click at [1077, 11] on button "Publish" at bounding box center [1090, 13] width 37 height 18
click at [1027, 13] on icon "button" at bounding box center [1027, 12] width 9 height 9
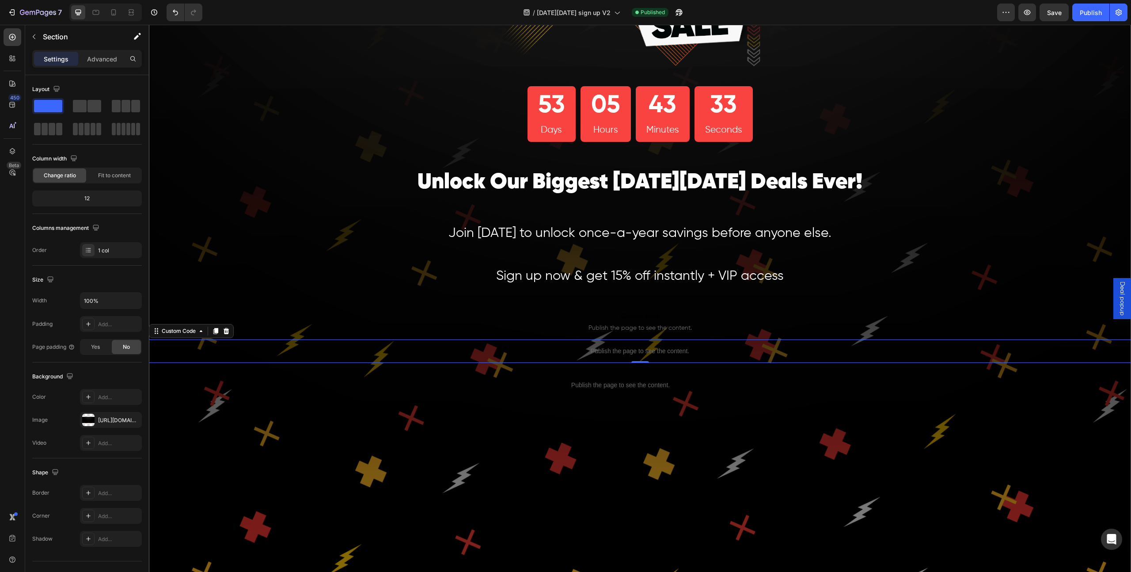
click at [302, 162] on div "Image 53 Days 05 Hours 43 Minutes 33 Seconds Countdown Timer Row Unlock Our Big…" at bounding box center [640, 239] width 982 height 747
click at [10, 11] on icon "button" at bounding box center [11, 12] width 4 height 3
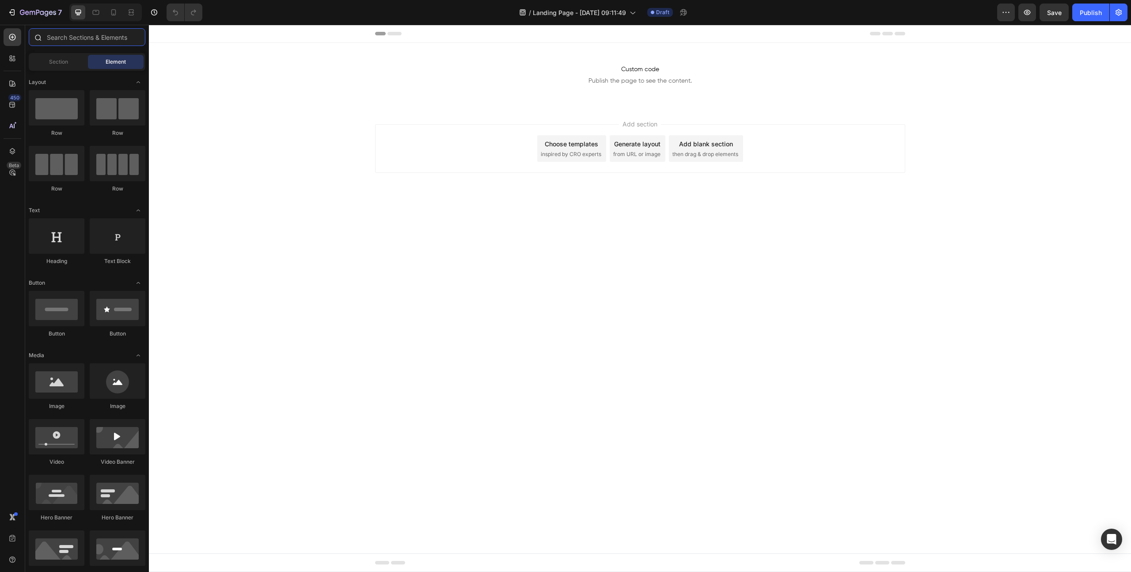
click at [80, 43] on input "text" at bounding box center [87, 37] width 117 height 18
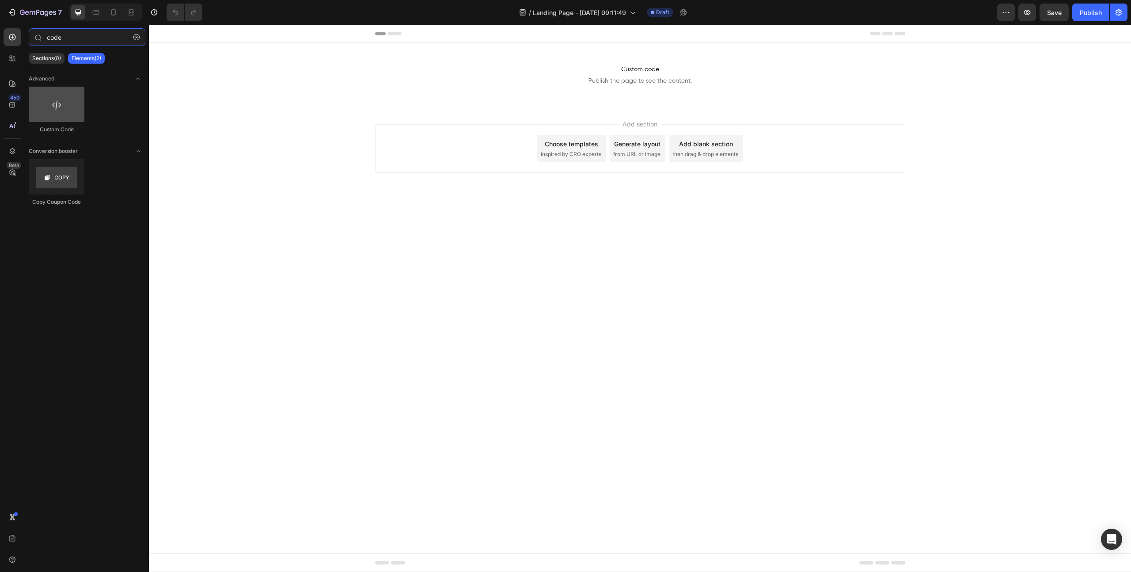
type input "code"
drag, startPoint x: 59, startPoint y: 110, endPoint x: 138, endPoint y: 105, distance: 78.9
click at [60, 110] on div at bounding box center [57, 104] width 56 height 35
drag, startPoint x: 287, startPoint y: 129, endPoint x: 518, endPoint y: 110, distance: 232.3
drag, startPoint x: 518, startPoint y: 110, endPoint x: 233, endPoint y: 115, distance: 285.5
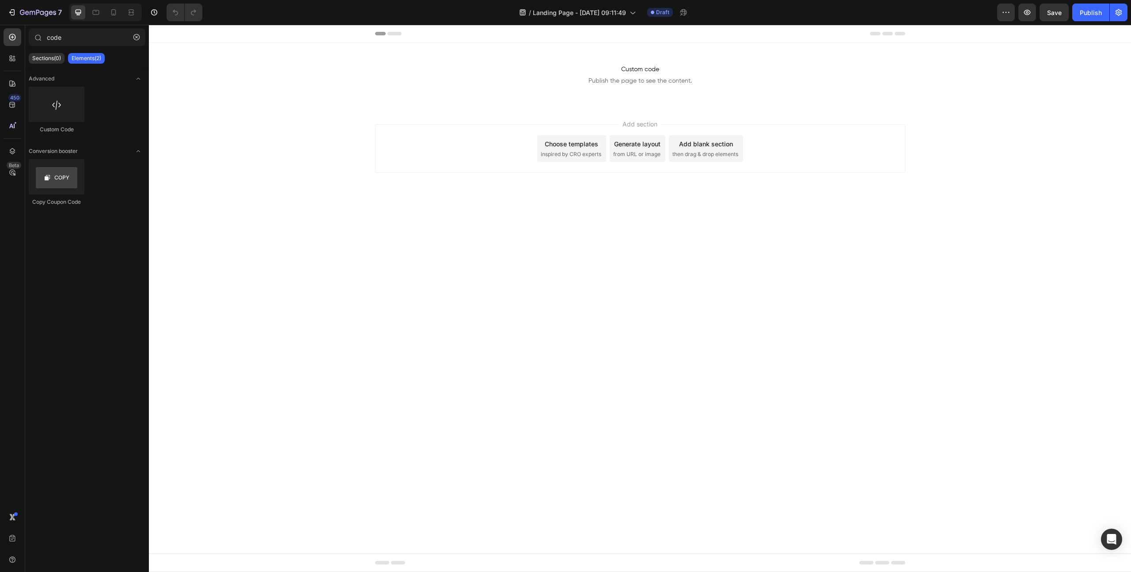
click at [455, 124] on div "Add section Choose templates inspired by CRO experts Generate layout from URL o…" at bounding box center [640, 160] width 982 height 109
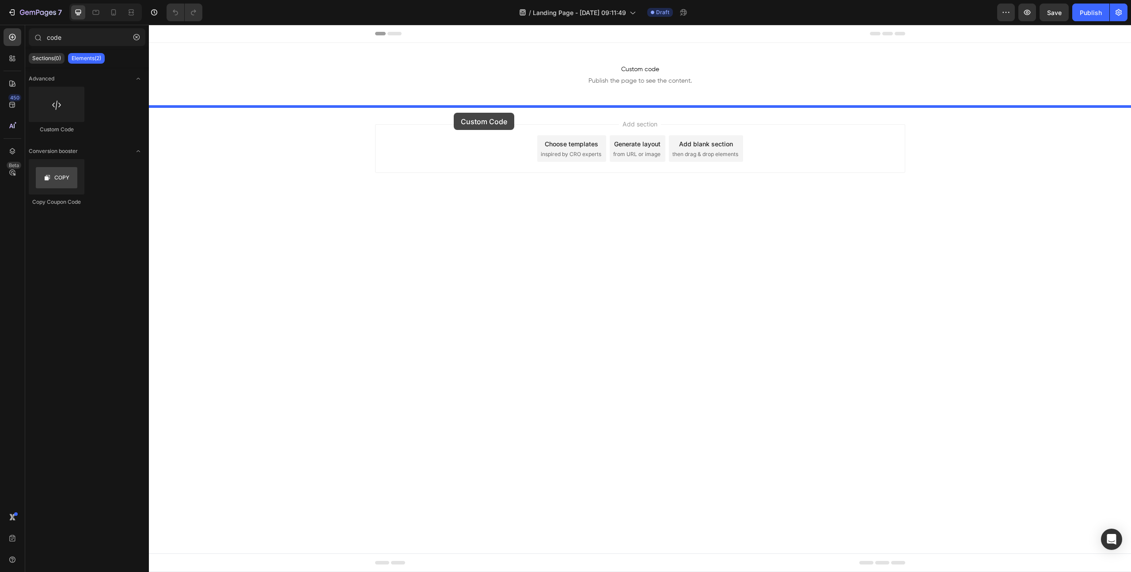
drag, startPoint x: 240, startPoint y: 136, endPoint x: 454, endPoint y: 113, distance: 215.1
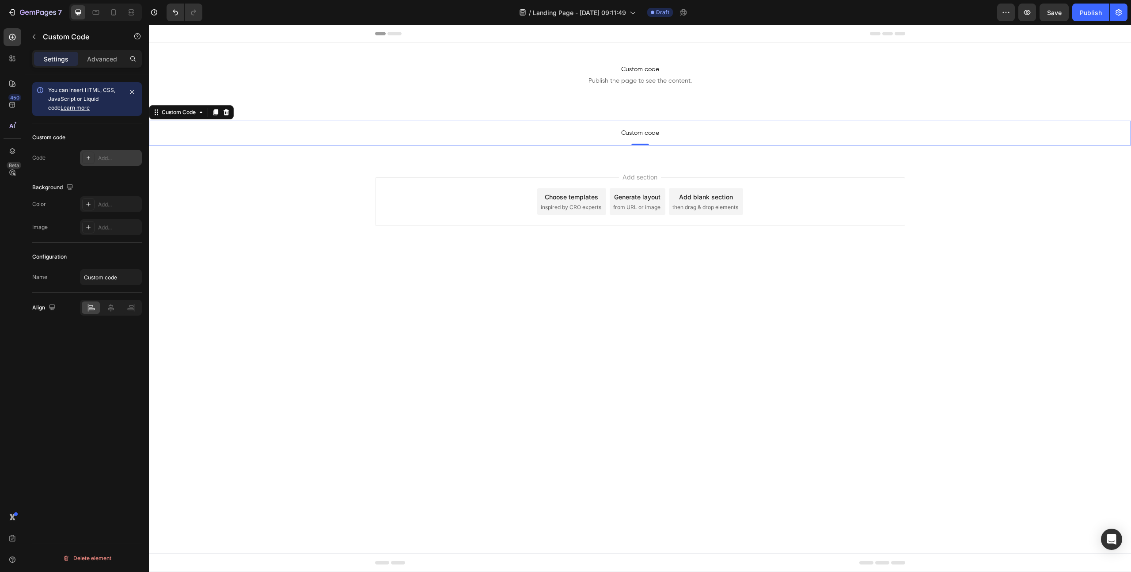
click at [118, 158] on div "Add..." at bounding box center [119, 158] width 42 height 8
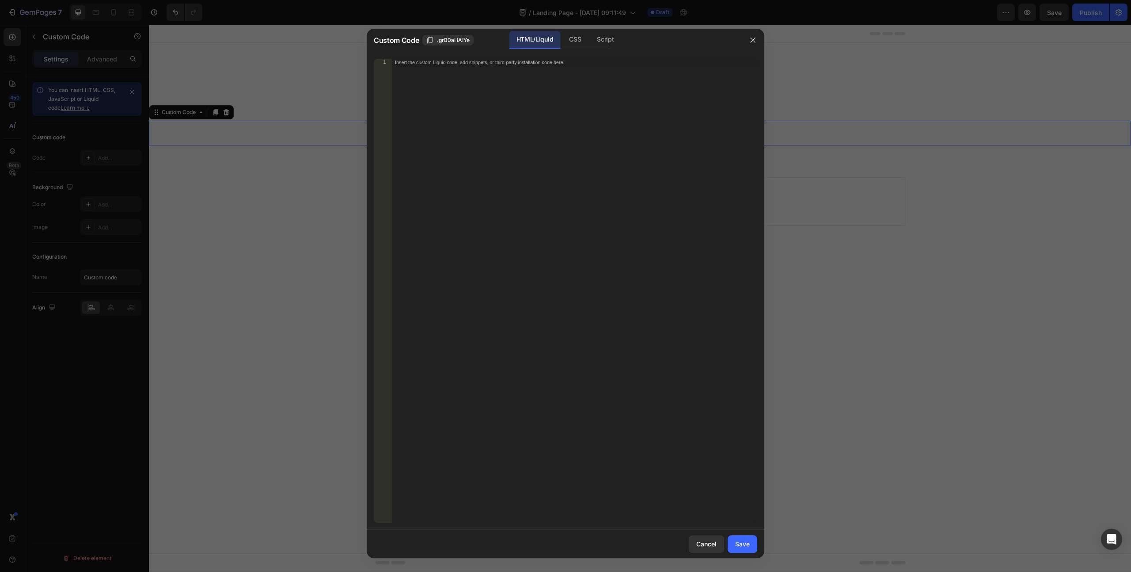
click at [526, 122] on div "Insert the custom Liquid code, add snippets, or third-party installation code h…" at bounding box center [574, 298] width 366 height 478
paste textarea "<div class="klaviyo-form-UKGmcB"></div>"
type textarea "<div class="klaviyo-form-UKGmcB"></div>"
click at [750, 550] on button "Save" at bounding box center [743, 544] width 30 height 18
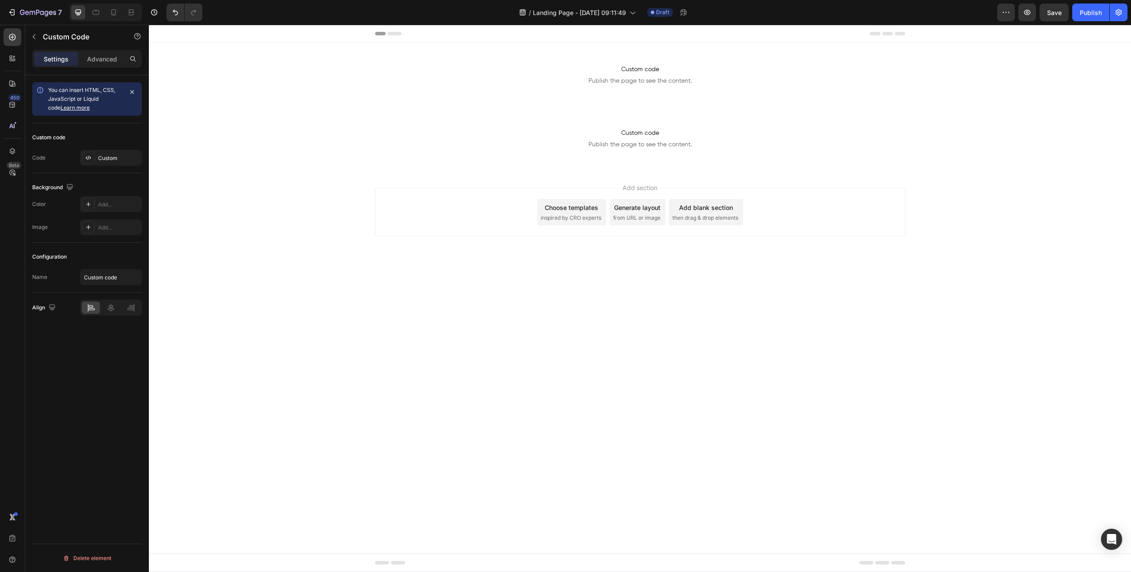
click at [725, 380] on body "Header Custom code Publish the page to see the content. Custom Code Section 1 C…" at bounding box center [640, 298] width 982 height 547
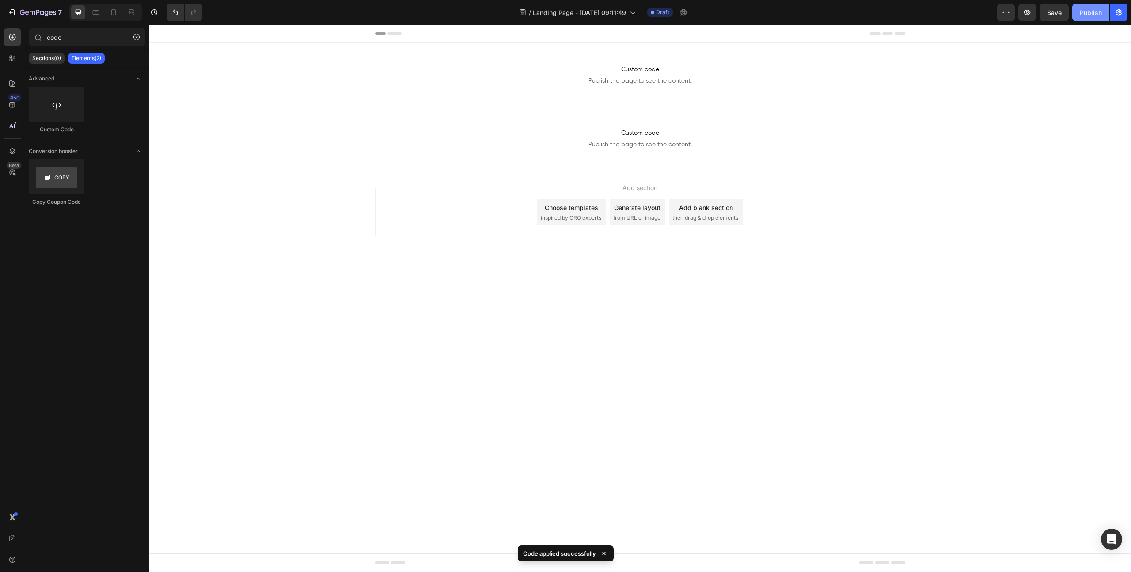
click at [1080, 17] on button "Publish" at bounding box center [1090, 13] width 37 height 18
click at [1118, 14] on icon "button" at bounding box center [1118, 12] width 9 height 9
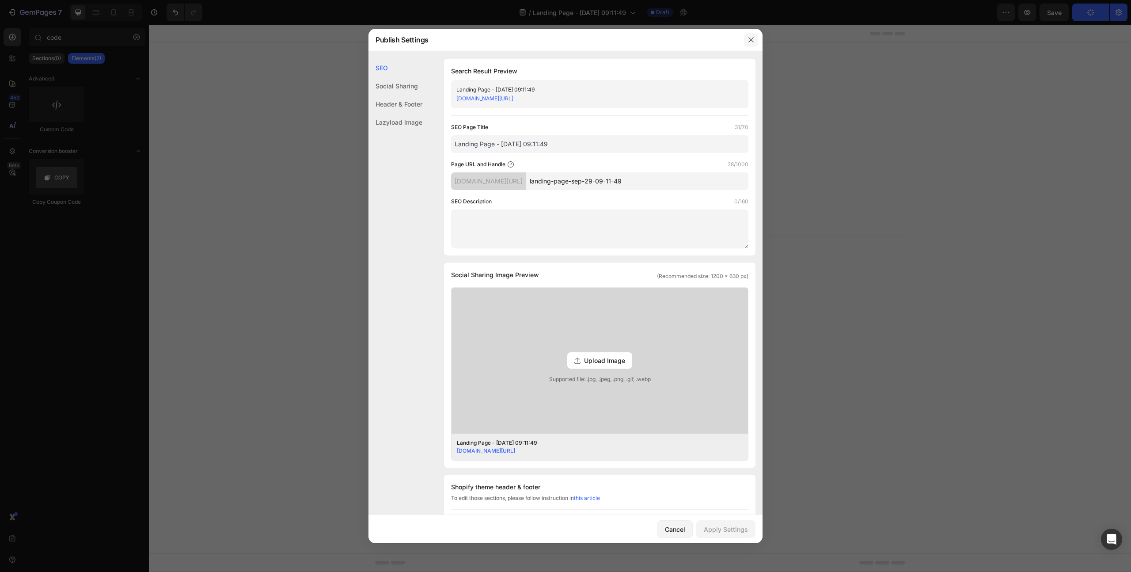
click at [748, 40] on icon "button" at bounding box center [751, 39] width 7 height 7
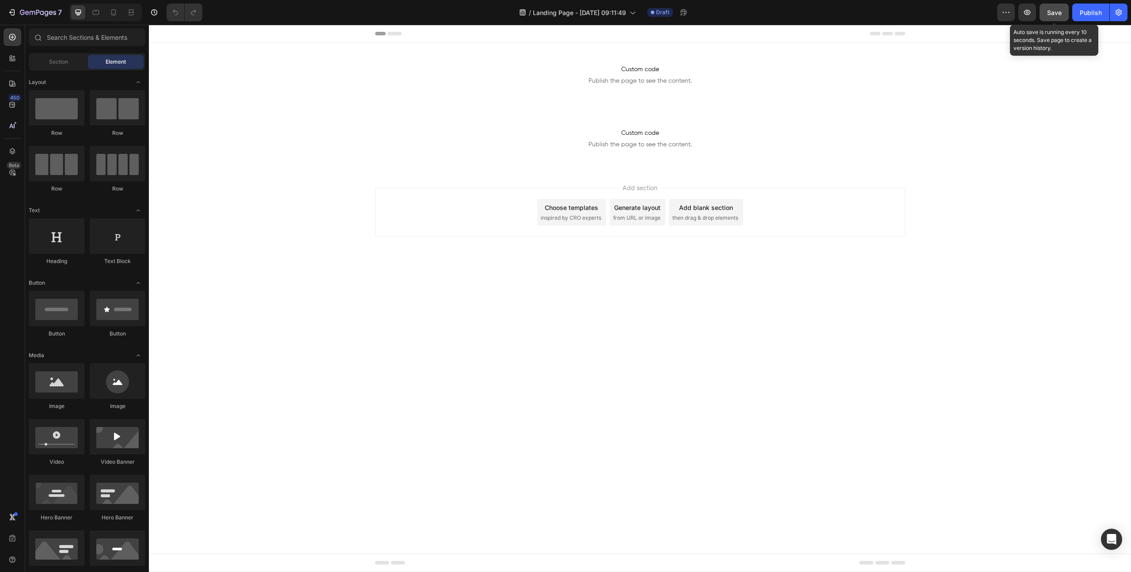
click at [1064, 15] on button "Save" at bounding box center [1054, 13] width 29 height 18
click at [1033, 15] on button "button" at bounding box center [1027, 13] width 18 height 18
click at [31, 14] on icon "button" at bounding box center [38, 13] width 36 height 8
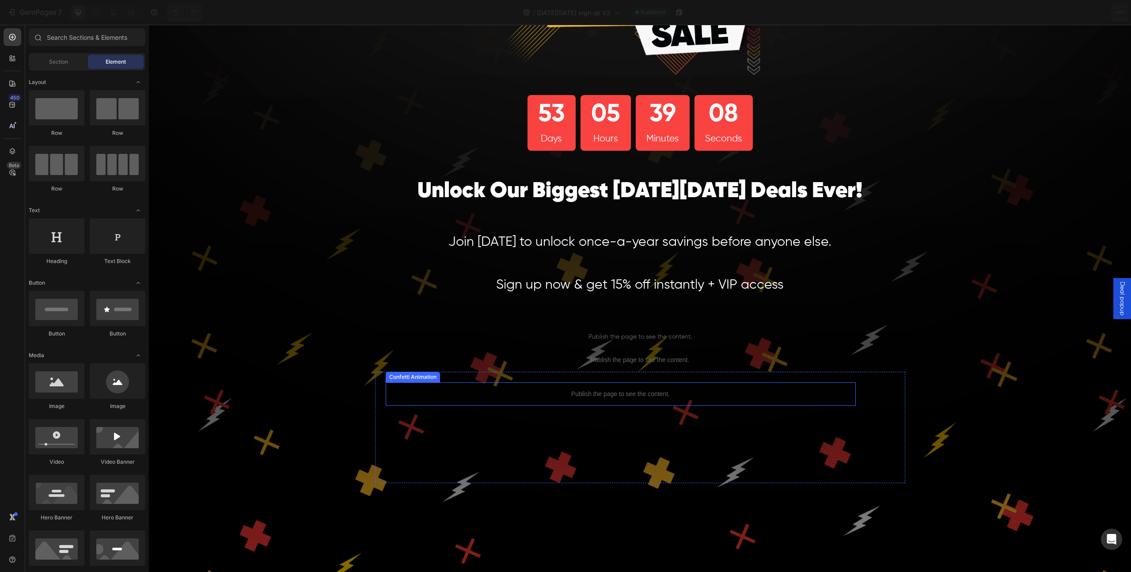
scroll to position [177, 0]
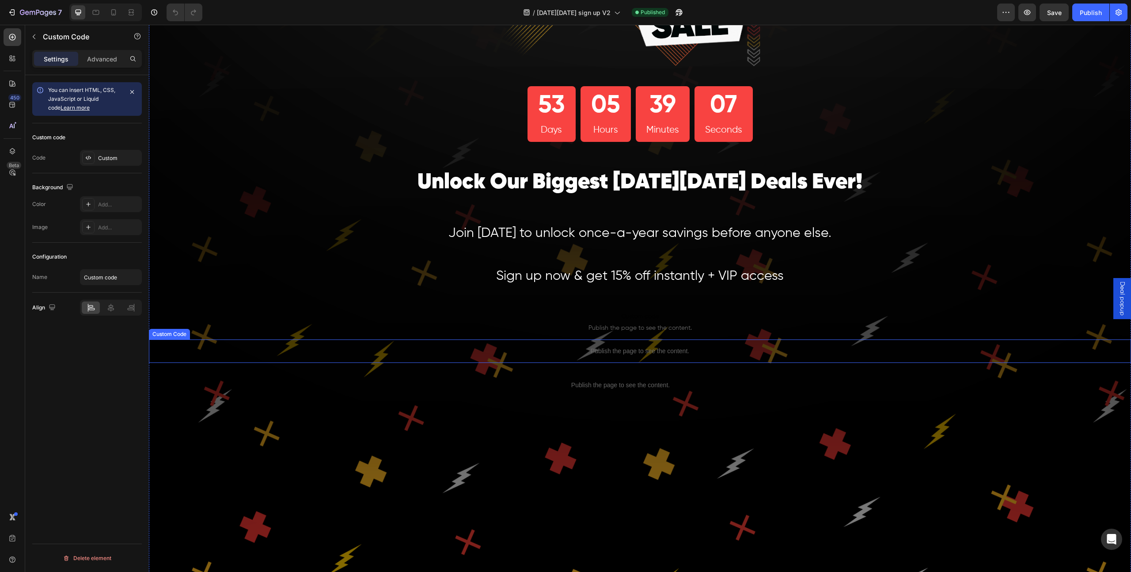
click at [425, 351] on p "Publish the page to see the content." at bounding box center [640, 350] width 982 height 9
click at [227, 327] on icon at bounding box center [226, 330] width 7 height 7
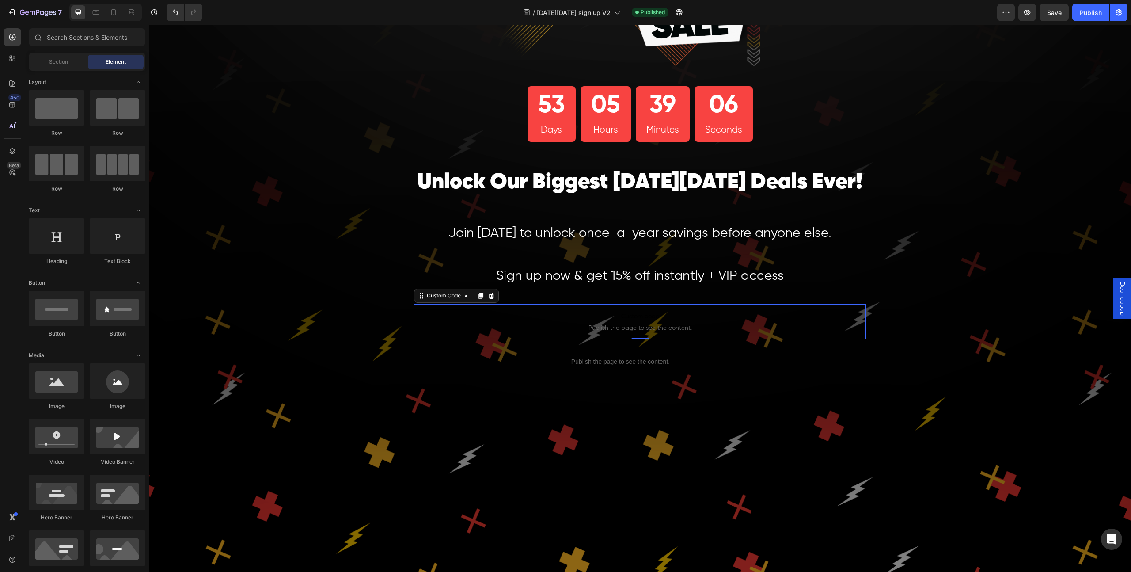
click at [594, 319] on span "Custom code" at bounding box center [640, 316] width 452 height 11
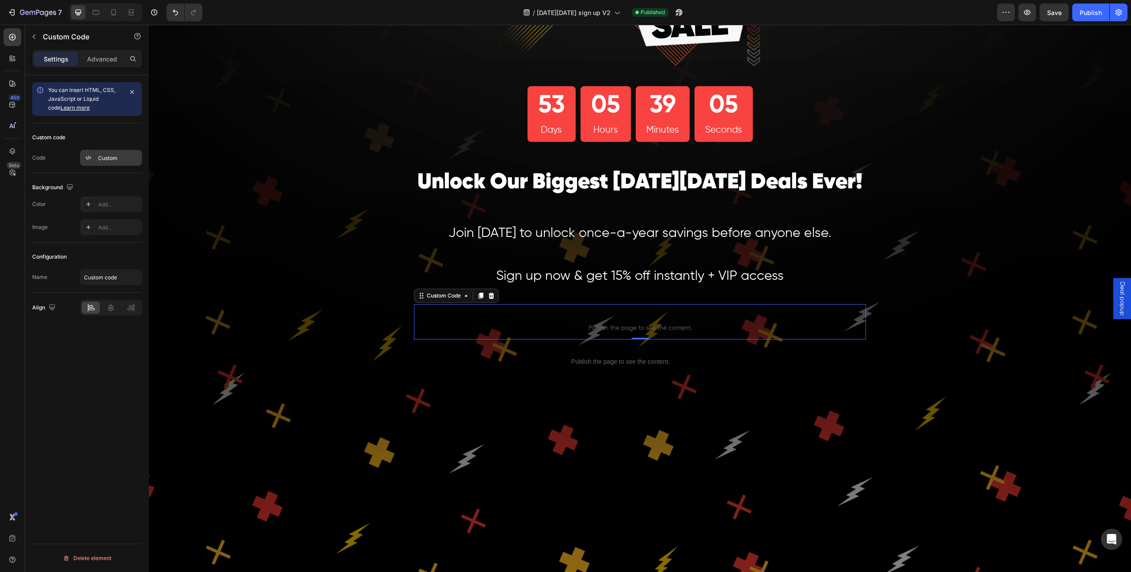
click at [115, 154] on div "Custom" at bounding box center [119, 158] width 42 height 8
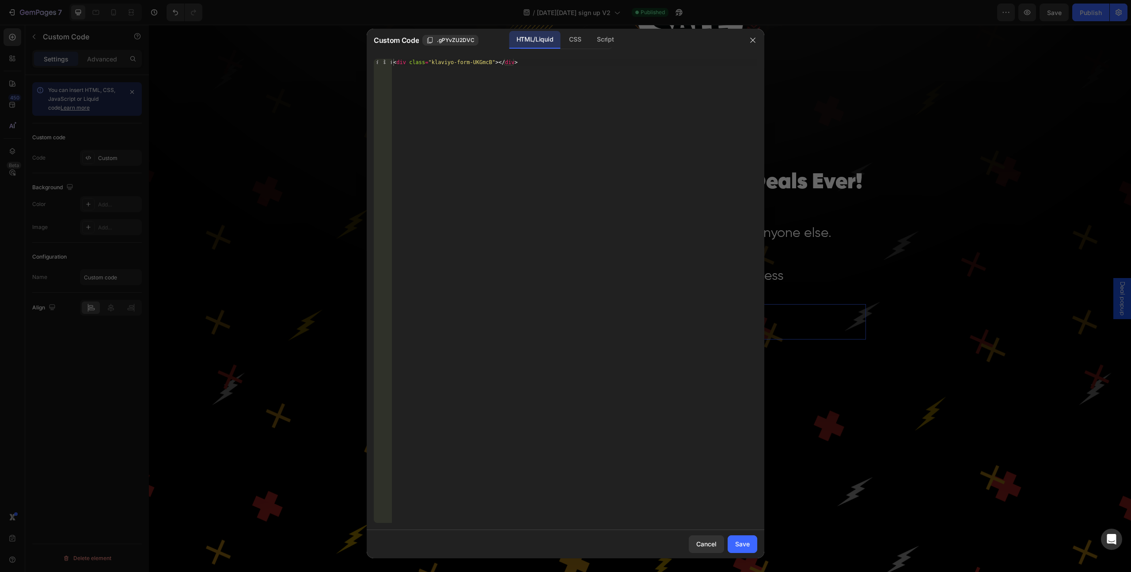
type textarea "<div class="klaviyo-form-UKGmcB"></div>"
drag, startPoint x: 545, startPoint y: 63, endPoint x: 247, endPoint y: 51, distance: 297.6
click at [247, 51] on div "Custom Code .gPYvZU2DVC HTML/Liquid CSS Script <div class="klaviyo-form-UKGmcB"…" at bounding box center [565, 286] width 1131 height 572
click at [752, 546] on button "Save" at bounding box center [743, 544] width 30 height 18
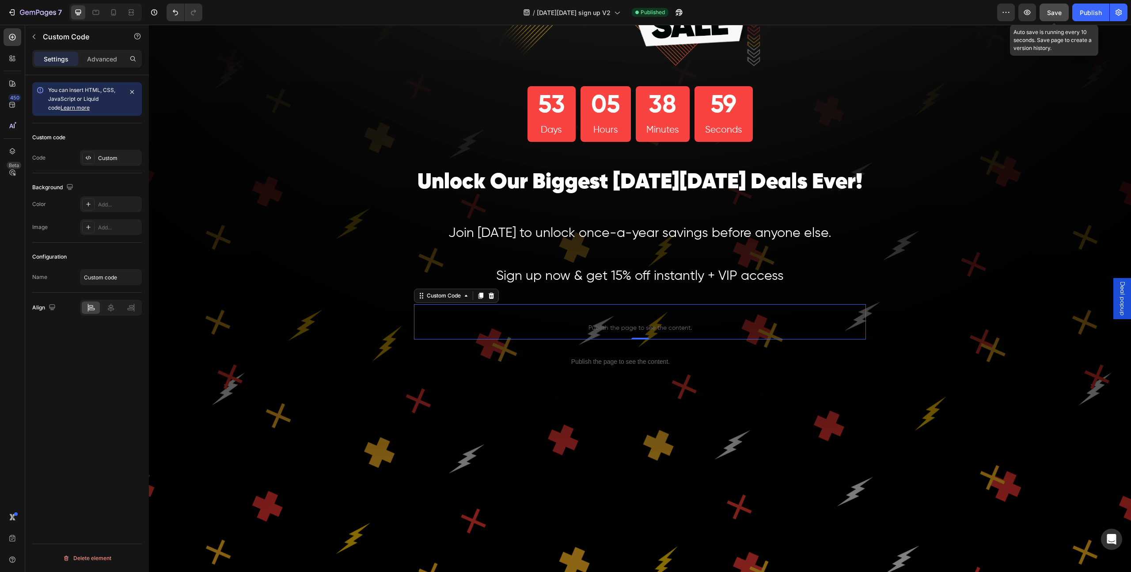
click at [1055, 9] on span "Save" at bounding box center [1054, 13] width 15 height 8
click at [1028, 13] on icon "button" at bounding box center [1027, 12] width 3 height 3
click at [483, 294] on icon at bounding box center [481, 296] width 5 height 6
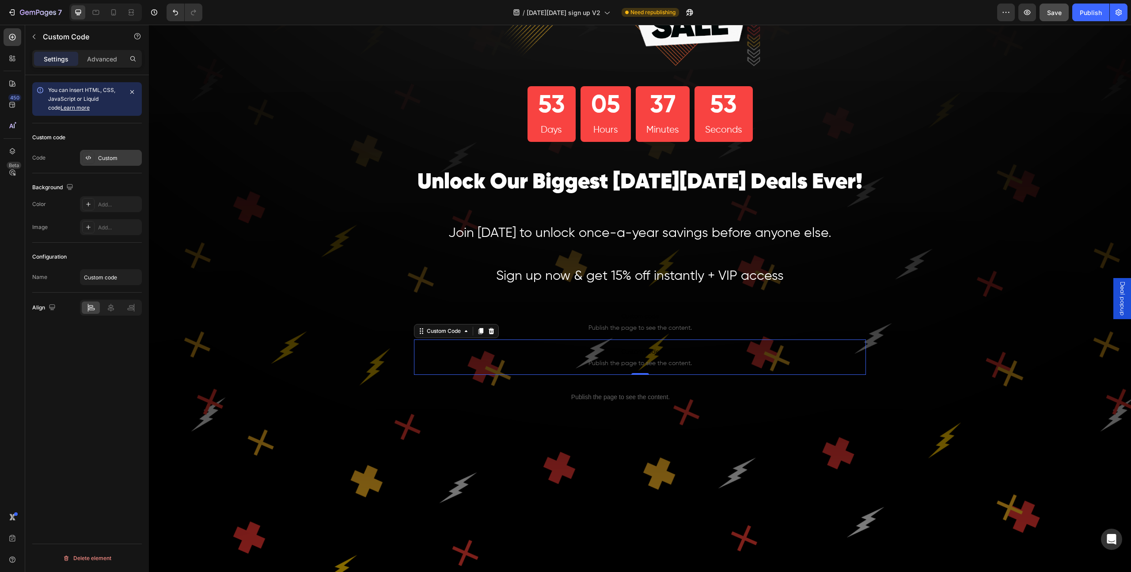
click at [102, 160] on div "Custom" at bounding box center [119, 158] width 42 height 8
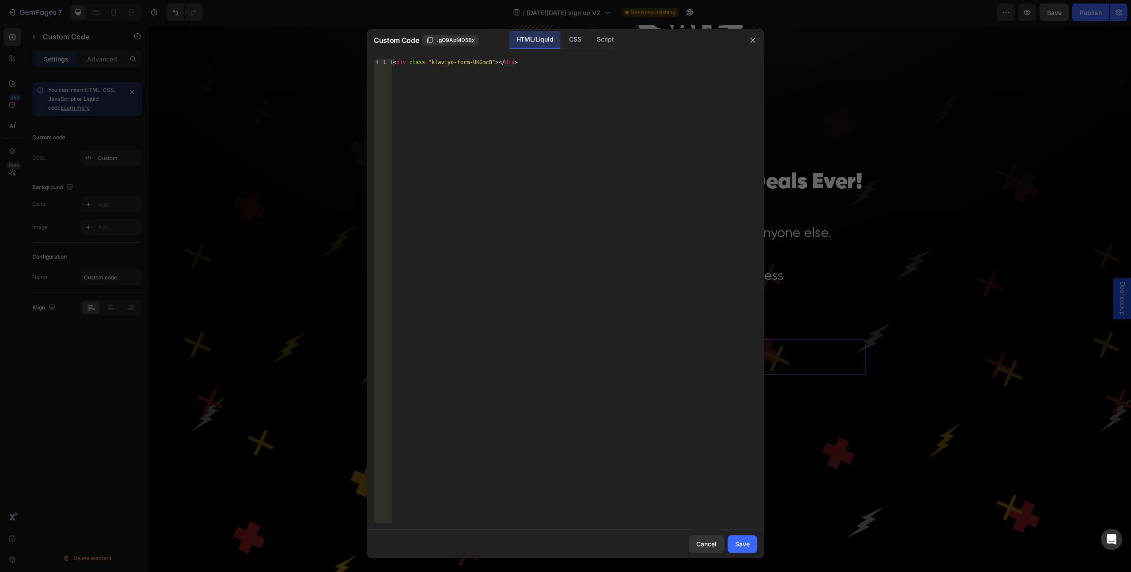
click at [560, 68] on div "< div class = "klaviyo-form-UKGmcB" > </ div >" at bounding box center [574, 298] width 366 height 478
drag, startPoint x: 560, startPoint y: 68, endPoint x: 350, endPoint y: 76, distance: 210.0
click at [350, 76] on div "Custom Code .gO9ApMD58x HTML/Liquid CSS Script <div class="klaviyo-form-UKGmcB"…" at bounding box center [565, 286] width 1131 height 572
drag, startPoint x: 527, startPoint y: 65, endPoint x: 336, endPoint y: 58, distance: 191.0
click at [336, 58] on div "Custom Code .gO9ApMD58x HTML/Liquid CSS Script <div class="klaviyo-form-UKGmcB"…" at bounding box center [565, 286] width 1131 height 572
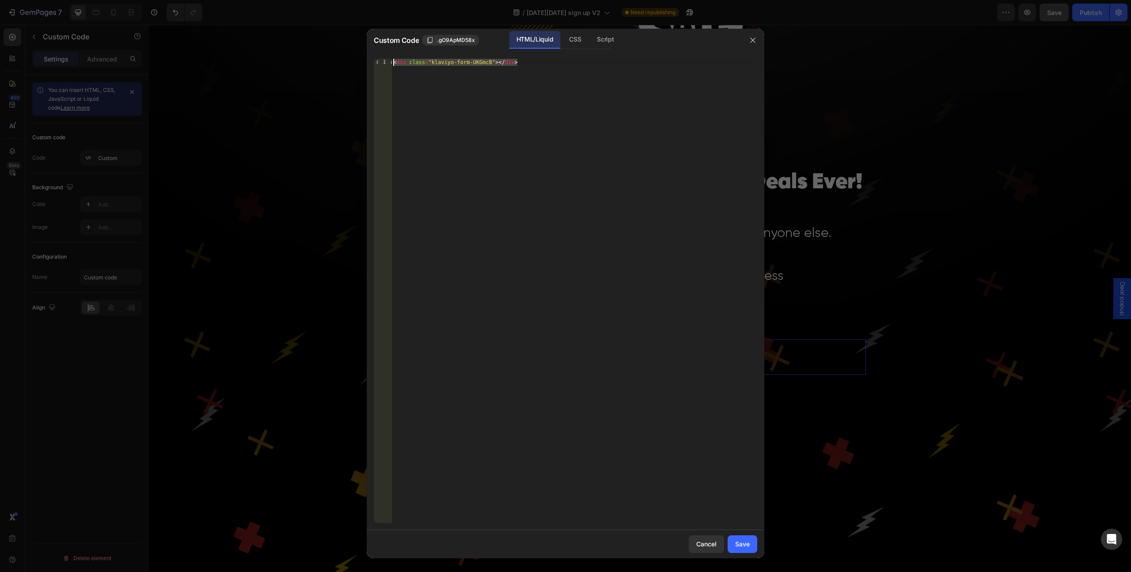
paste textarea "QPkkip"
type textarea "<div class="klaviyo-form-QPkkip"></div>"
click at [748, 544] on div "Save" at bounding box center [742, 543] width 15 height 9
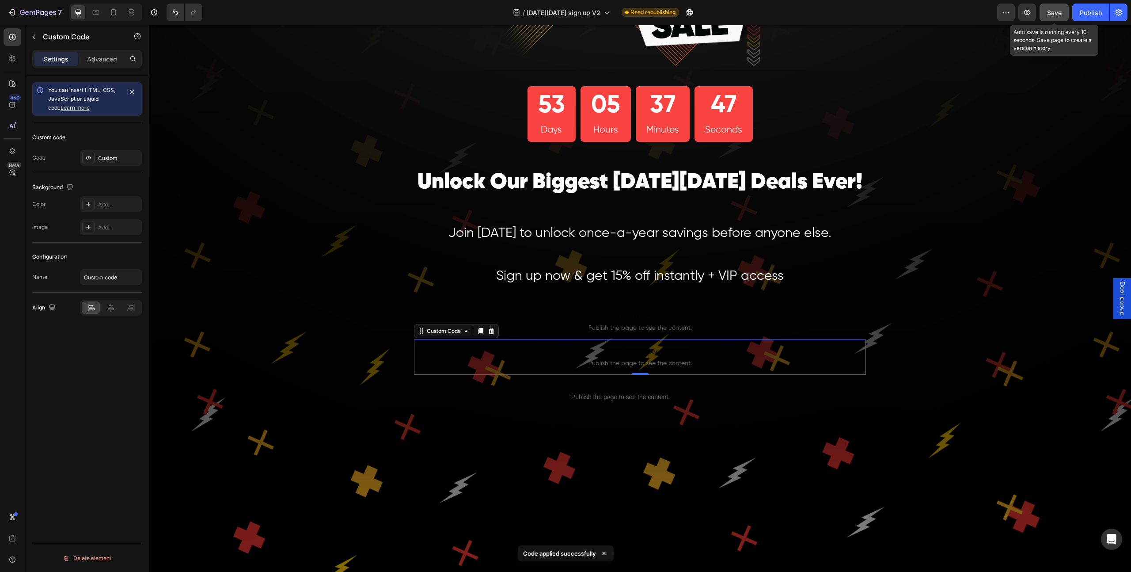
click at [1066, 10] on button "Save" at bounding box center [1054, 13] width 29 height 18
click at [1030, 14] on icon "button" at bounding box center [1027, 12] width 9 height 9
click at [110, 154] on div "Custom" at bounding box center [111, 158] width 62 height 16
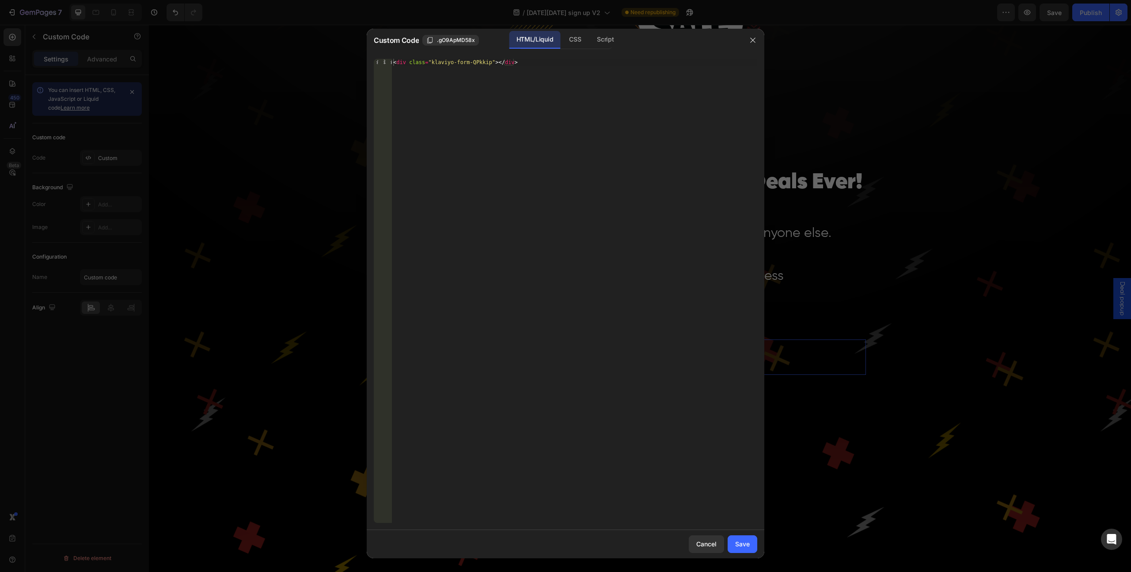
type textarea "<div class="klaviyo-form-QPkkip"></div>"
drag, startPoint x: 553, startPoint y: 70, endPoint x: 252, endPoint y: 72, distance: 301.3
click at [252, 72] on div "Custom Code .gO9ApMD58x HTML/Liquid CSS Script <div class="klaviyo-form-QPkkip"…" at bounding box center [565, 286] width 1131 height 572
drag, startPoint x: 562, startPoint y: 66, endPoint x: 363, endPoint y: 66, distance: 199.3
click at [363, 66] on div "Custom Code .gO9ApMD58x HTML/Liquid CSS Script <div class="klaviyo-form-QPkkip"…" at bounding box center [565, 286] width 1131 height 572
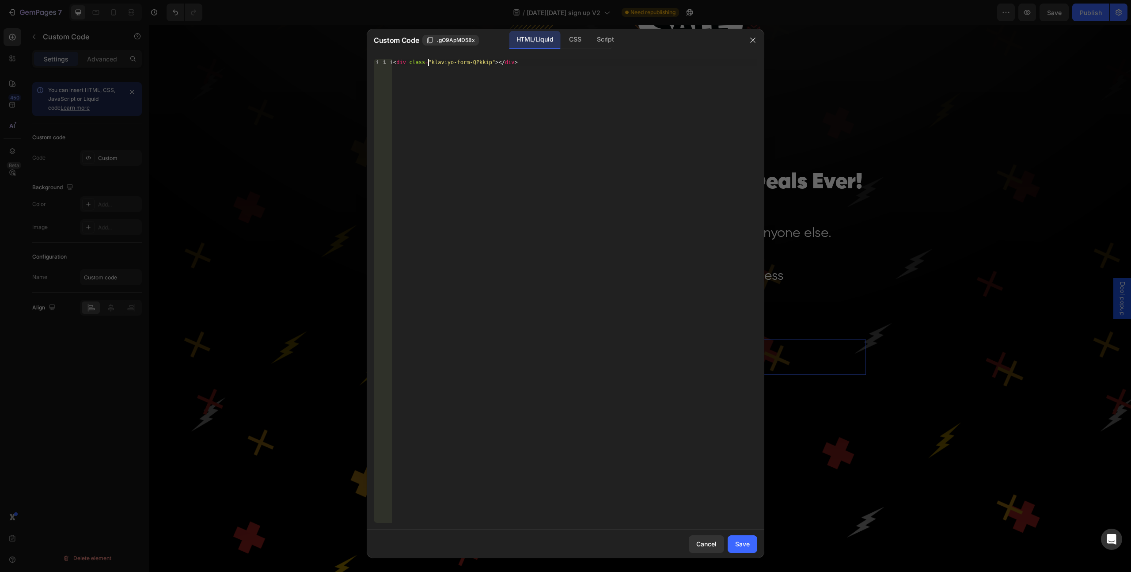
click at [428, 61] on div "< div class = "klaviyo-form-QPkkip" > </ div >" at bounding box center [574, 298] width 366 height 478
paste textarea "<div class="klaviyo-form-VdzZNc"></div>"
type textarea "<div class="klaviyo-form-VdzZNc"></div>"
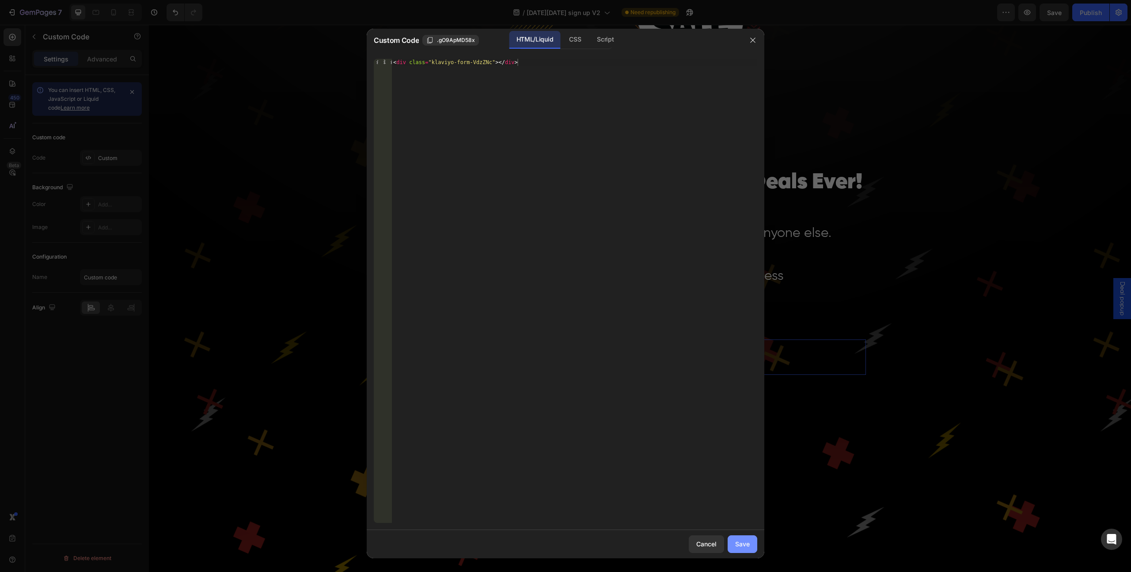
click at [746, 536] on button "Save" at bounding box center [743, 544] width 30 height 18
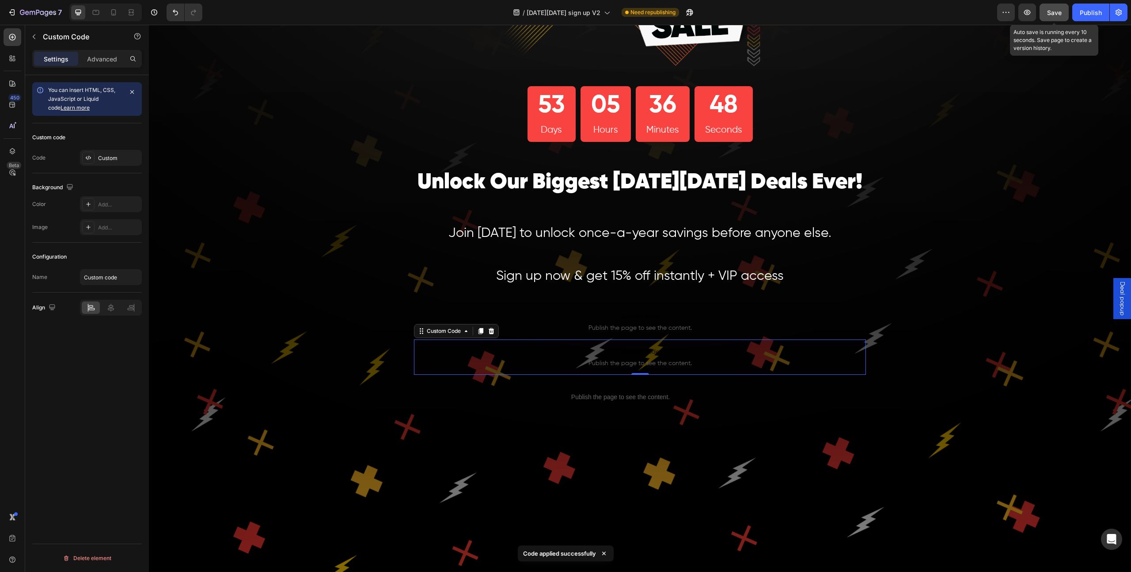
click at [1061, 17] on button "Save" at bounding box center [1054, 13] width 29 height 18
click at [1026, 11] on icon "button" at bounding box center [1027, 12] width 9 height 9
